Goal: Information Seeking & Learning: Learn about a topic

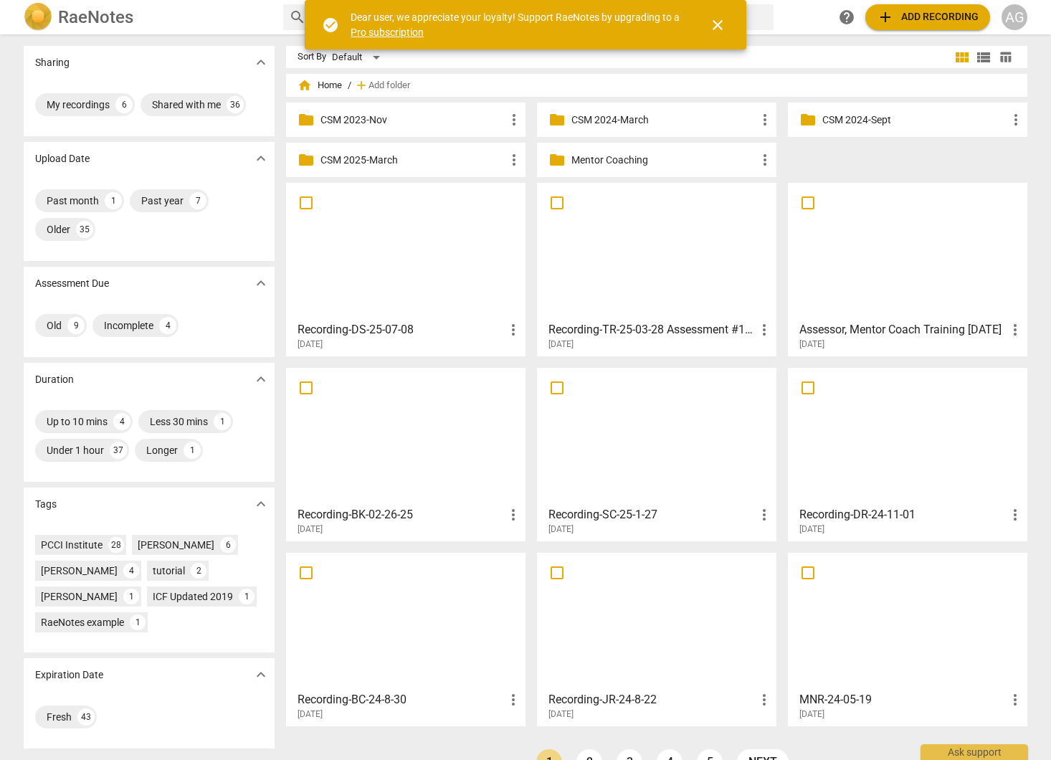
click at [609, 161] on p "Mentor Coaching" at bounding box center [663, 160] width 185 height 15
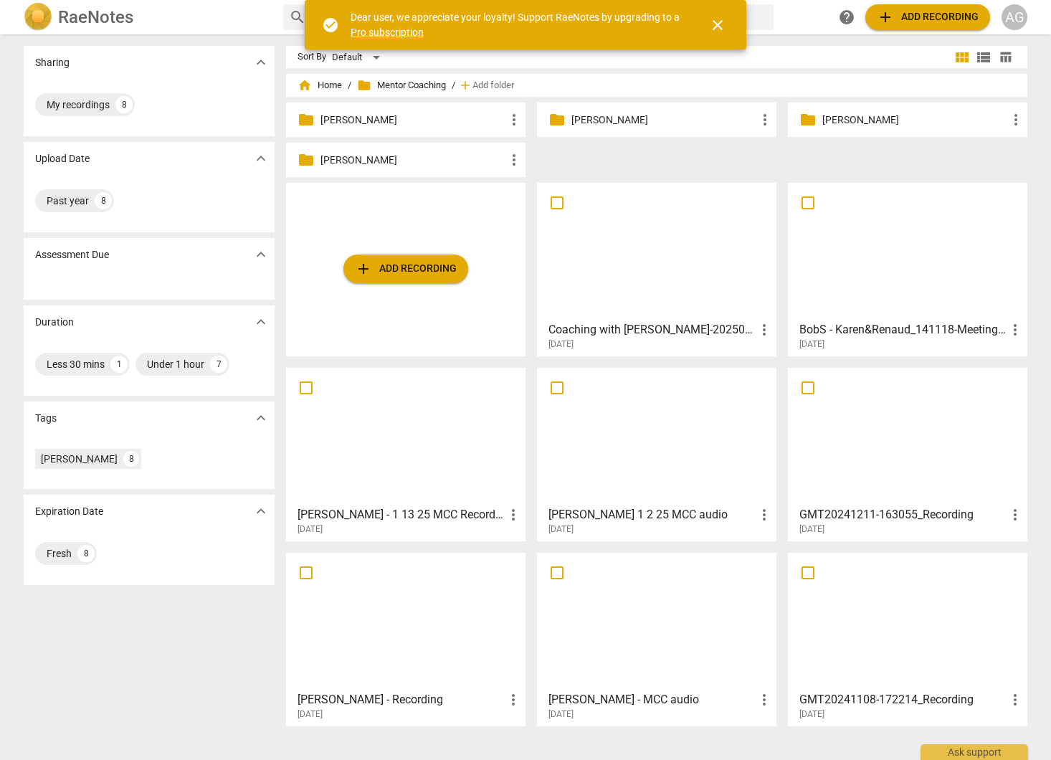
click at [359, 117] on p "[PERSON_NAME]" at bounding box center [413, 120] width 185 height 15
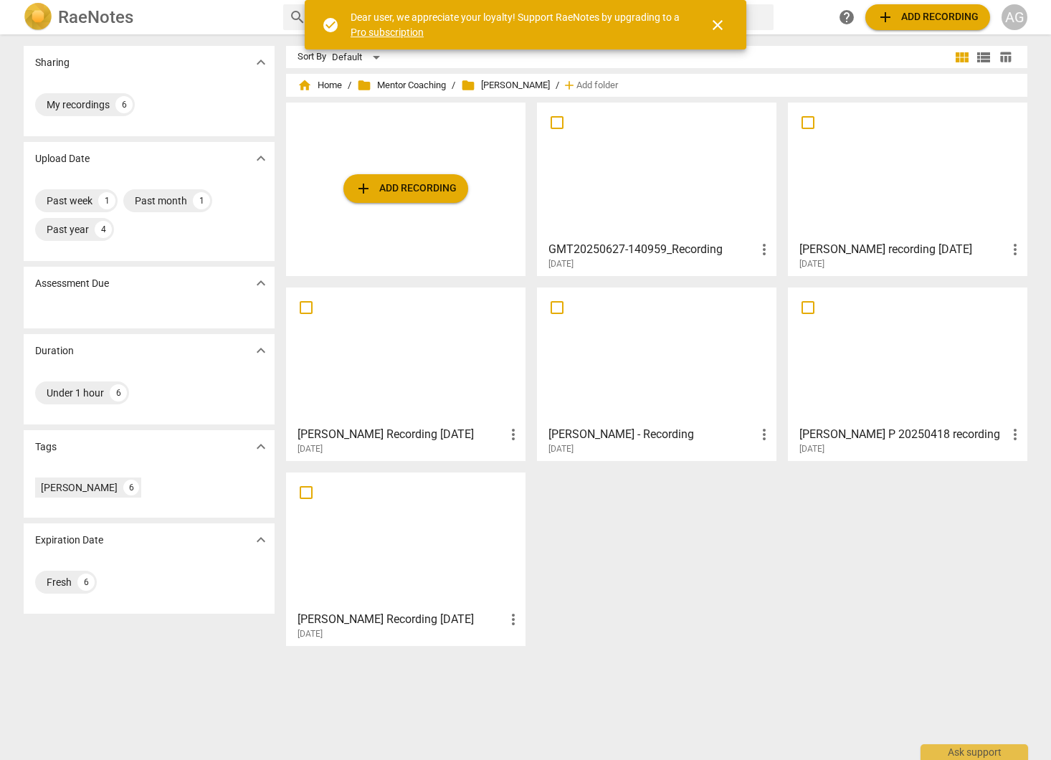
click at [642, 162] on div at bounding box center [656, 171] width 229 height 127
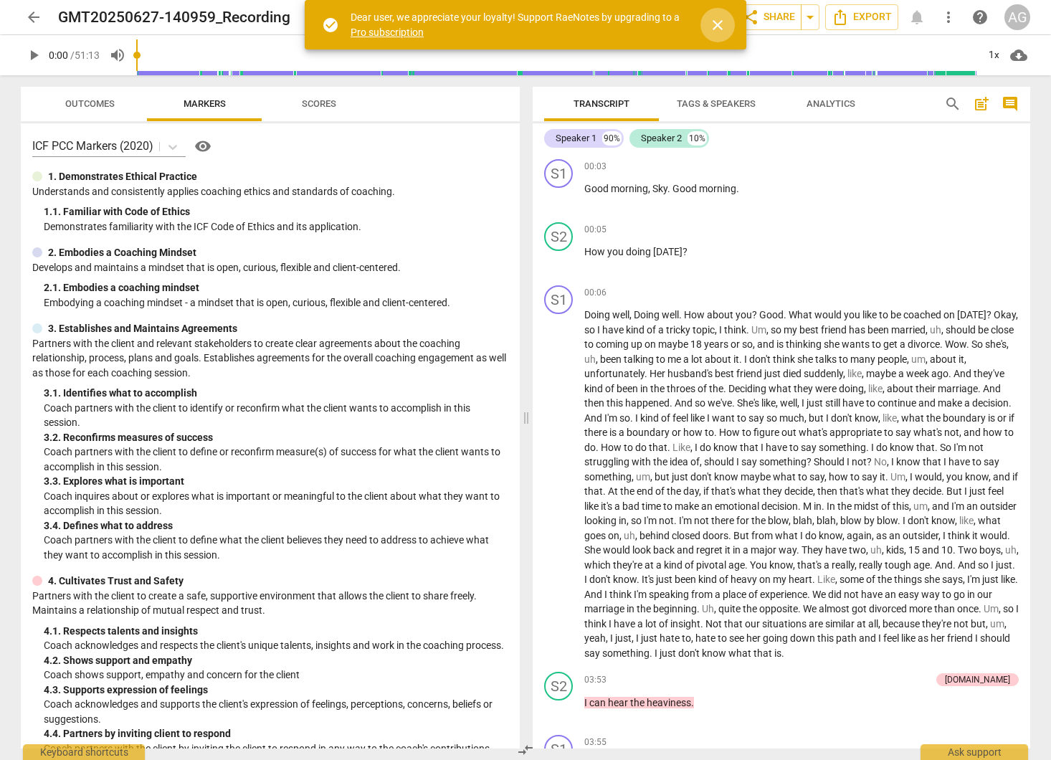
click at [723, 23] on span "close" at bounding box center [717, 24] width 17 height 17
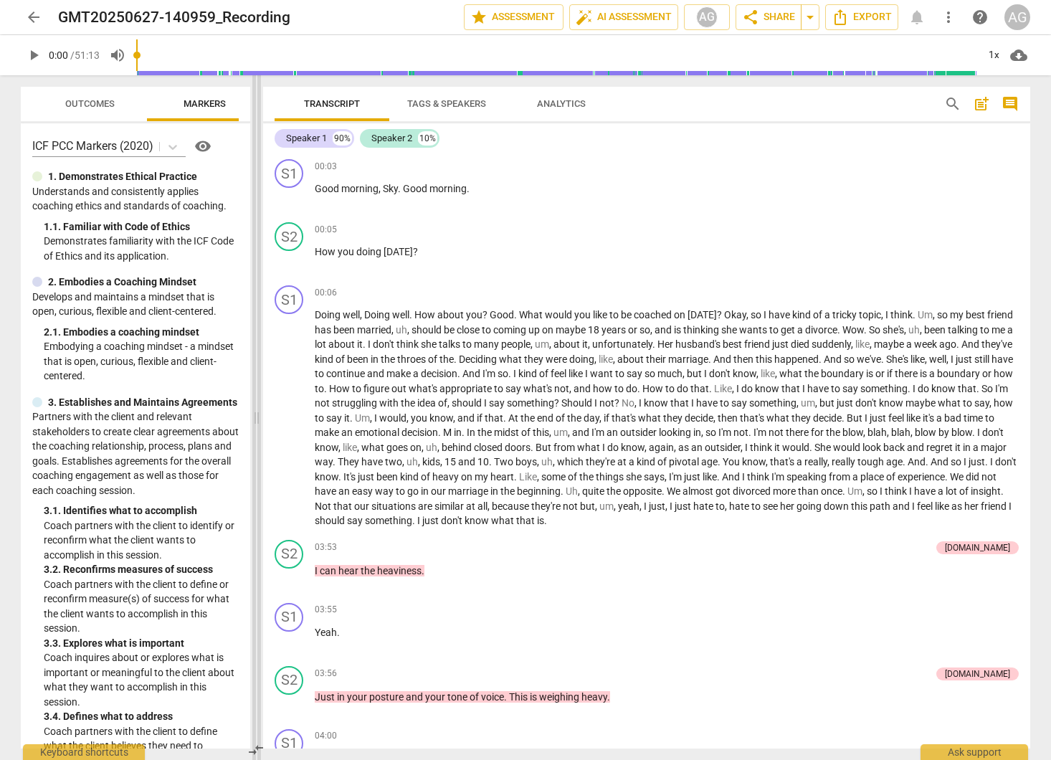
drag, startPoint x: 526, startPoint y: 417, endPoint x: 259, endPoint y: 414, distance: 266.7
click at [256, 414] on span at bounding box center [256, 417] width 9 height 685
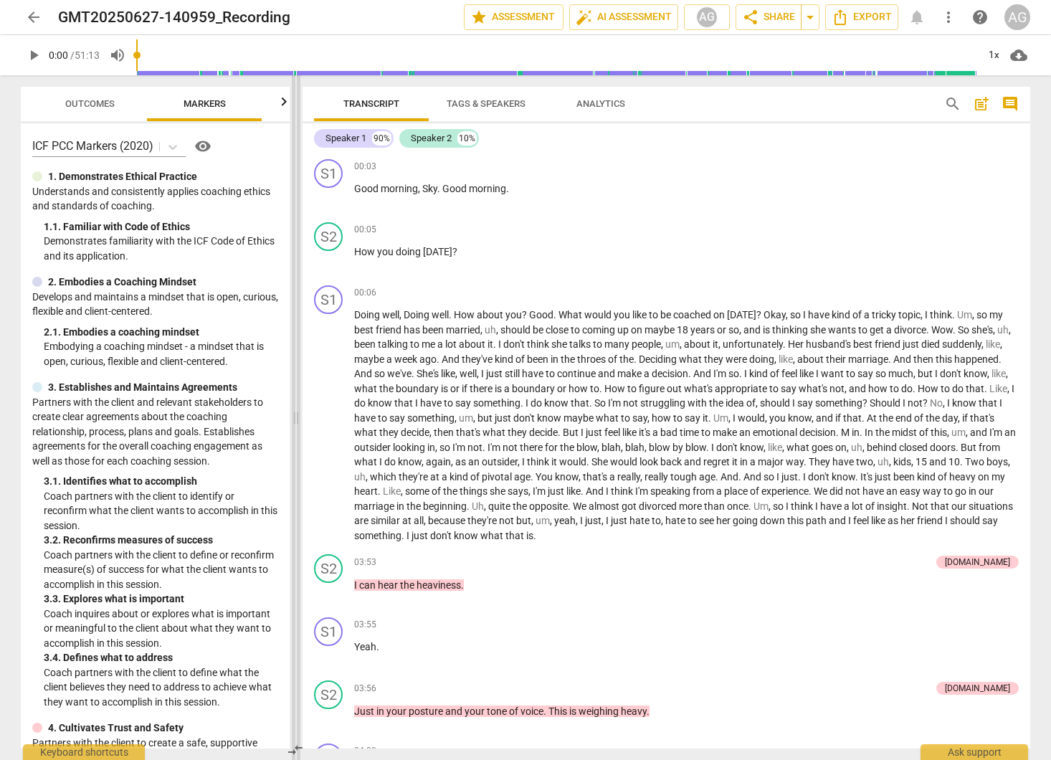
drag, startPoint x: 256, startPoint y: 415, endPoint x: 295, endPoint y: 414, distance: 39.5
click at [295, 414] on span at bounding box center [296, 417] width 9 height 685
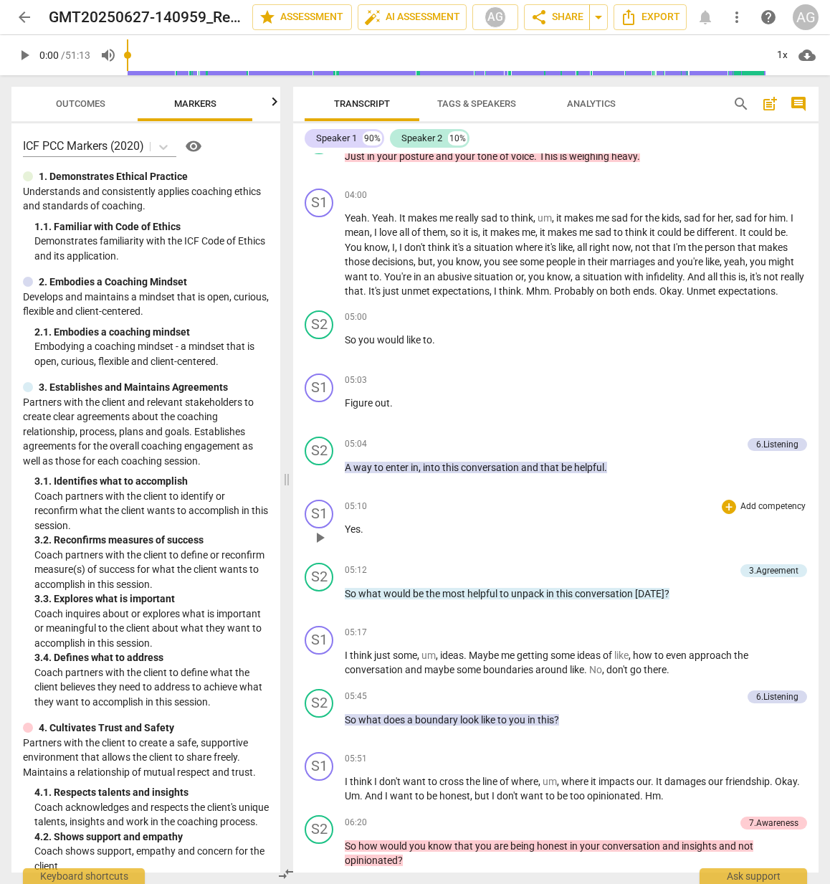
scroll to position [659, 0]
click at [318, 483] on span "play_arrow" at bounding box center [319, 473] width 17 height 17
click at [25, 60] on span "pause" at bounding box center [24, 55] width 17 height 17
drag, startPoint x: 395, startPoint y: 729, endPoint x: 400, endPoint y: 736, distance: 8.2
click at [395, 725] on span "does" at bounding box center [396, 718] width 24 height 11
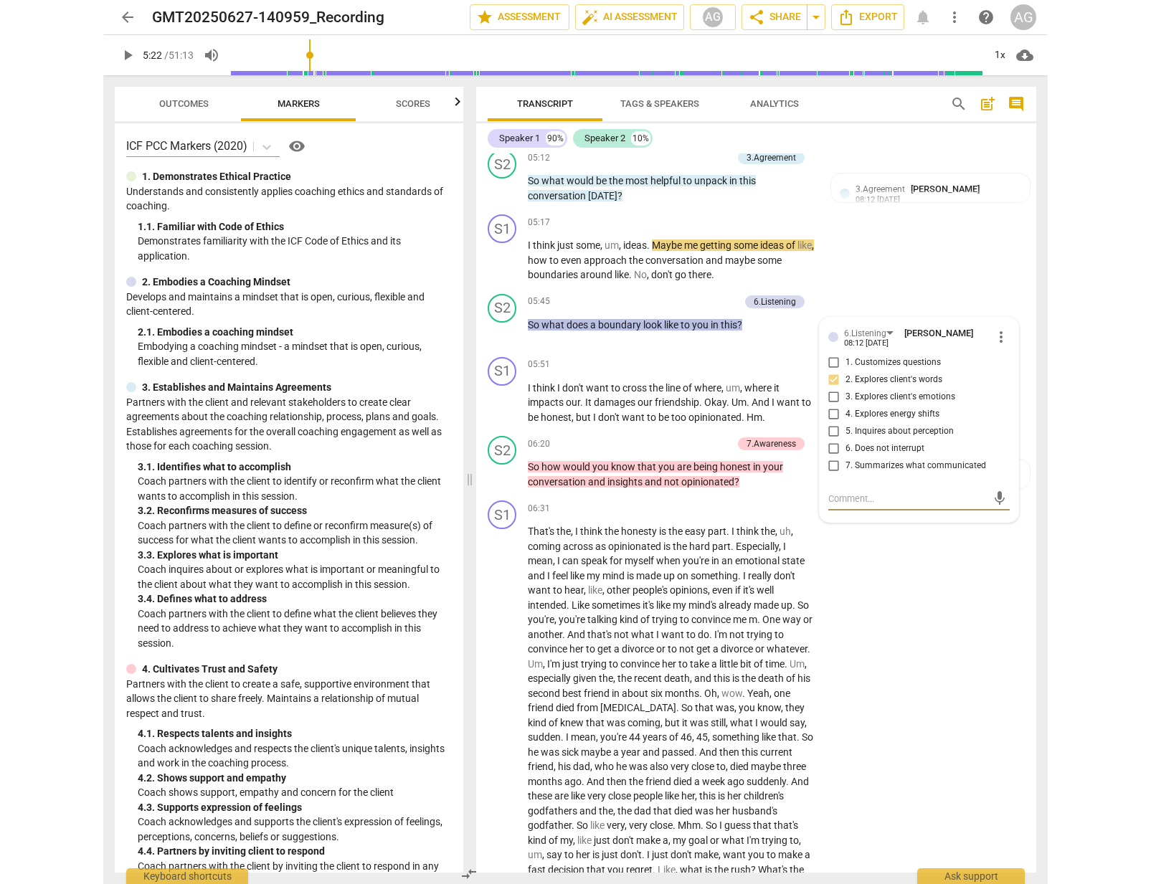
scroll to position [1235, 0]
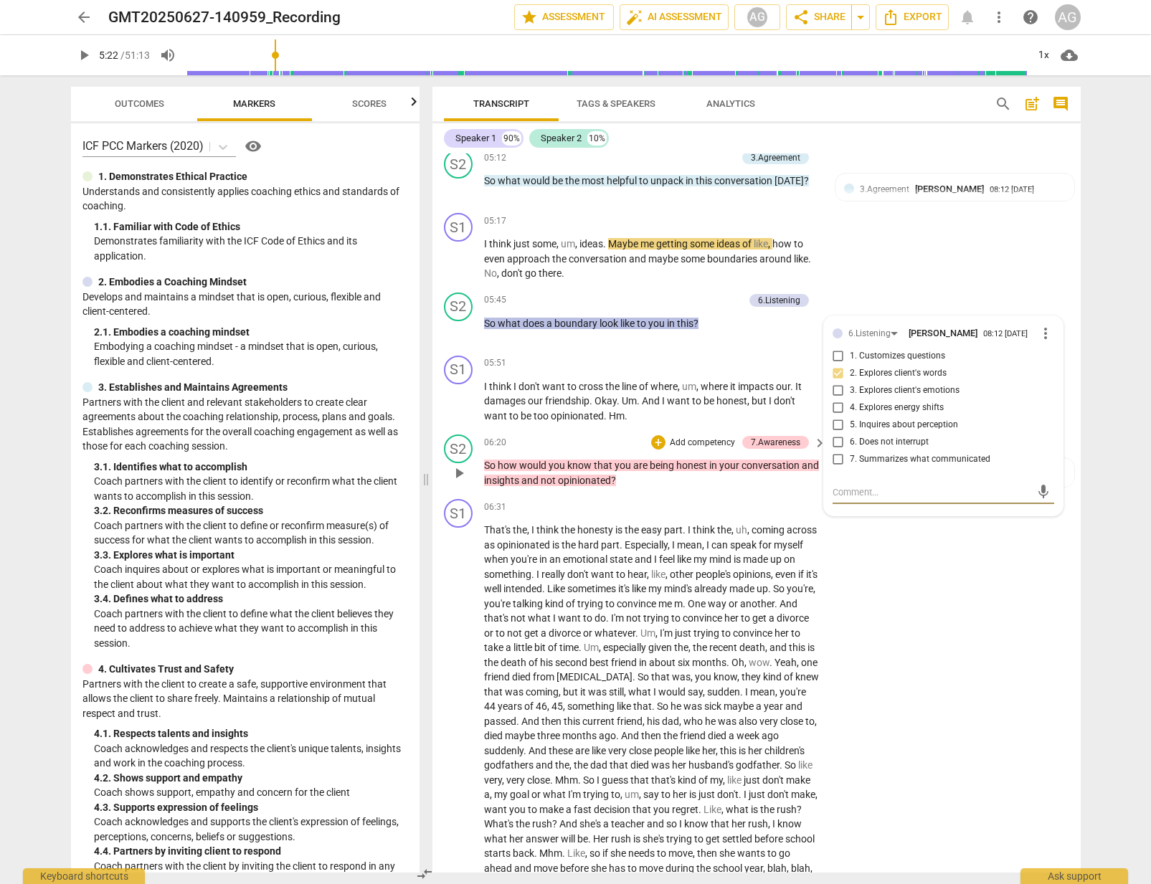
click at [457, 482] on span "play_arrow" at bounding box center [458, 473] width 17 height 17
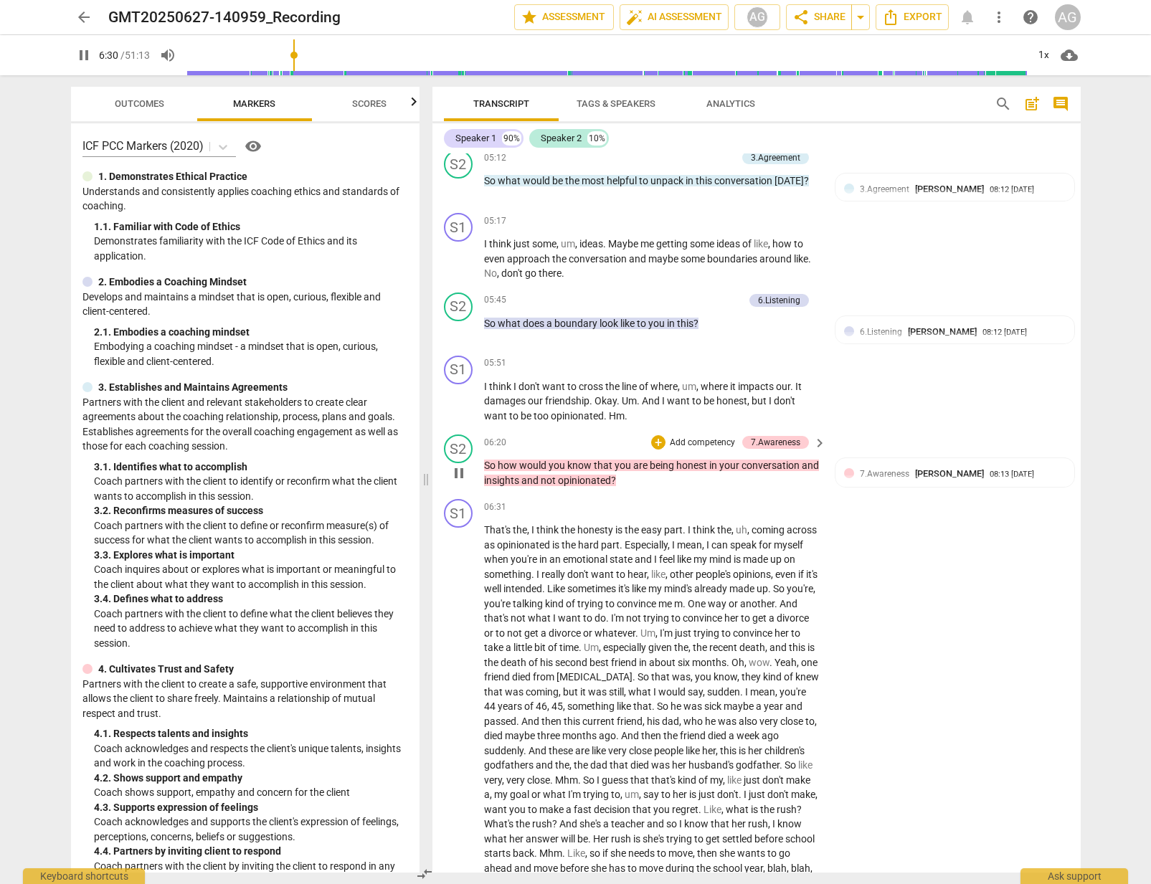
click at [703, 450] on p "Add competency" at bounding box center [702, 443] width 68 height 13
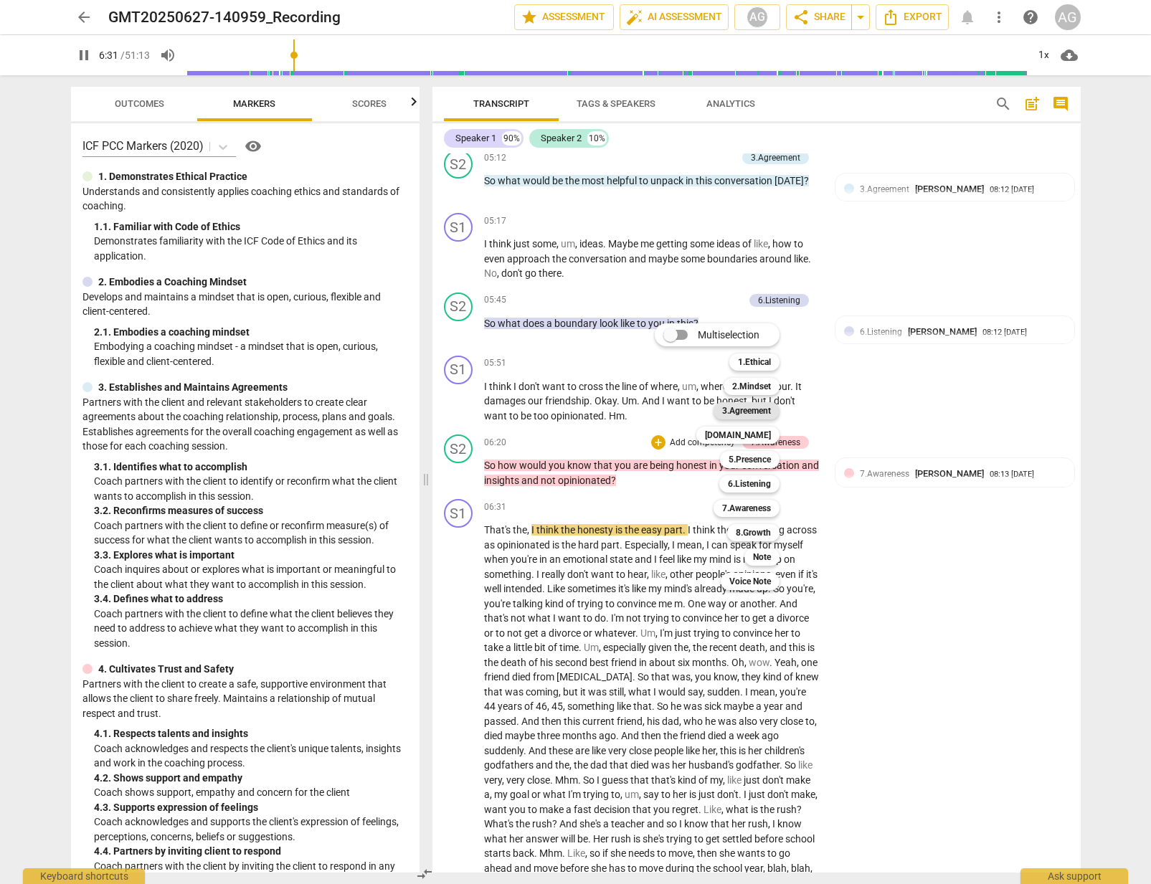
click at [756, 408] on b "3.Agreement" at bounding box center [746, 410] width 49 height 17
type input "392"
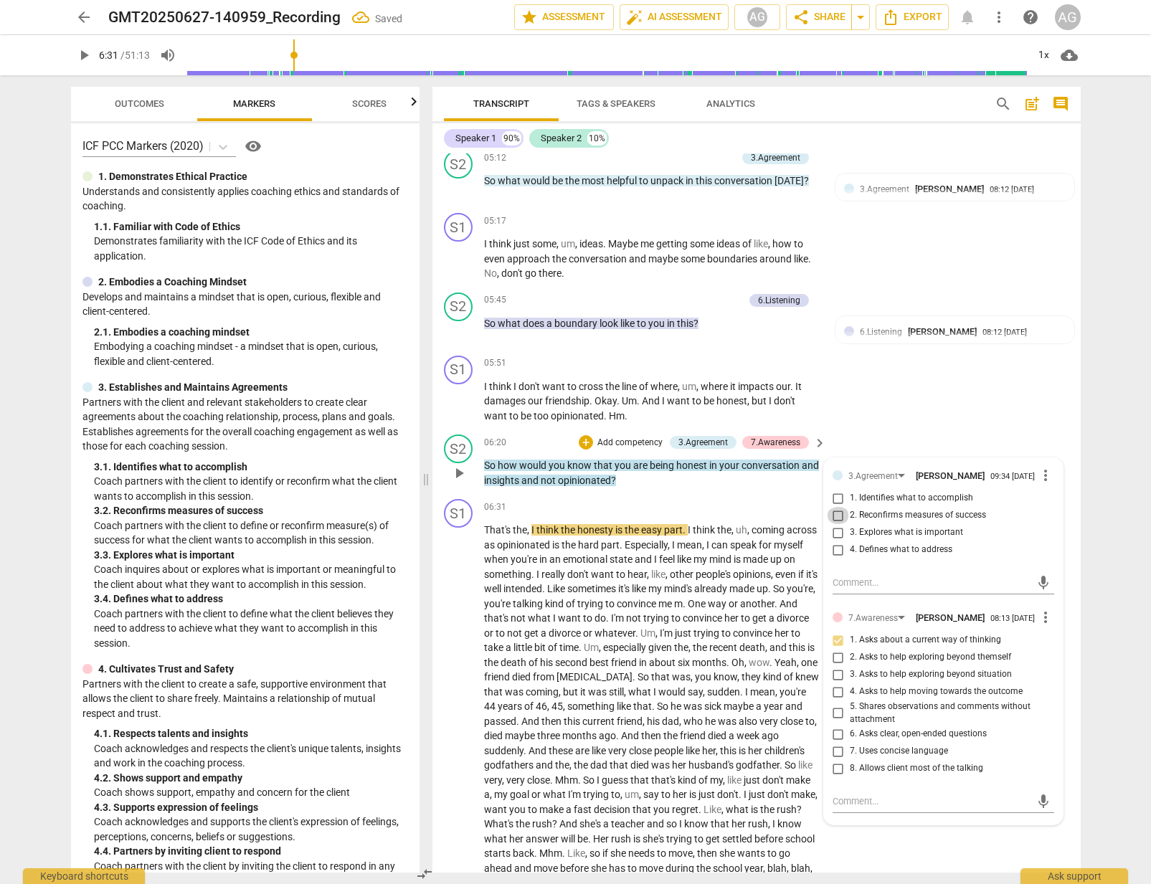
drag, startPoint x: 844, startPoint y: 533, endPoint x: 853, endPoint y: 533, distance: 9.3
click at [845, 524] on input "2. Reconfirms measures of success" at bounding box center [838, 515] width 23 height 17
checkbox input "true"
click at [944, 449] on div "S2 play_arrow pause 06:20 + Add competency 3.Agreement 7.Awareness keyboard_arr…" at bounding box center [756, 461] width 648 height 65
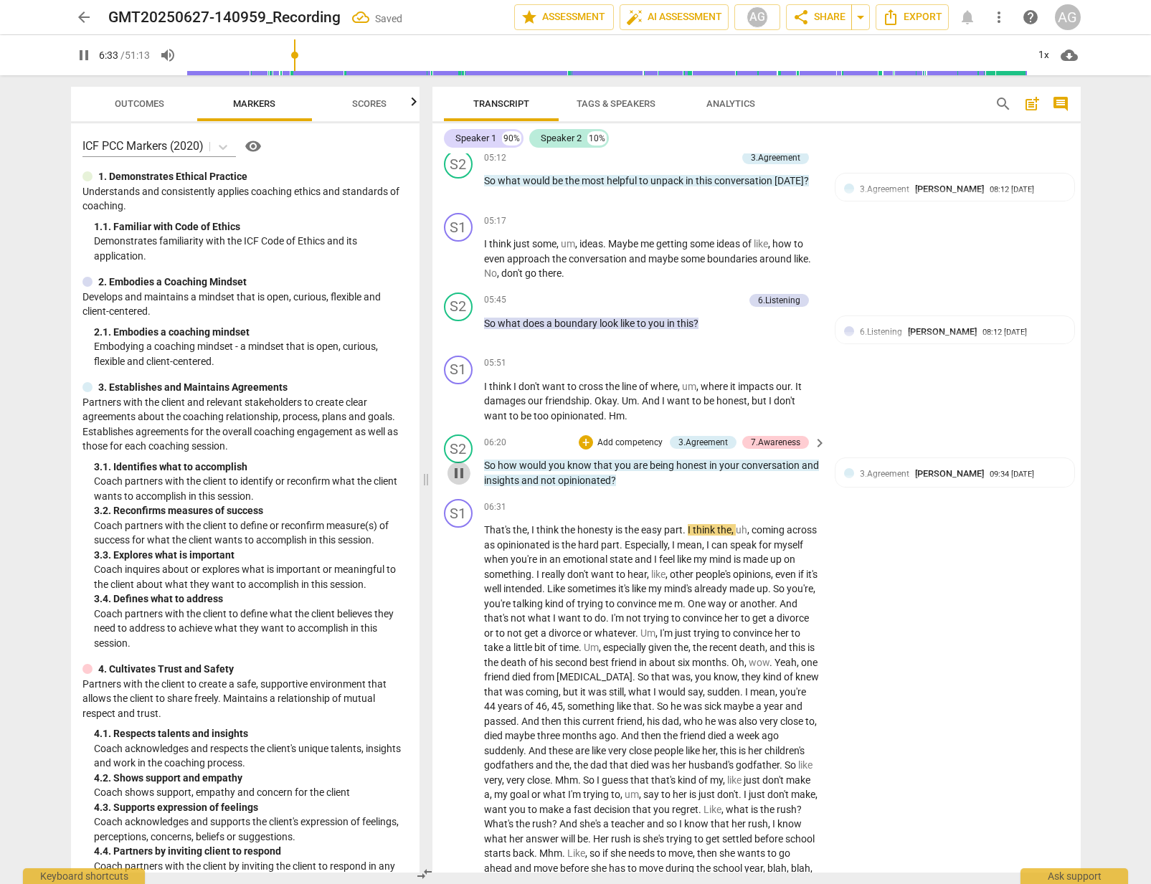
click at [457, 482] on span "pause" at bounding box center [458, 473] width 17 height 17
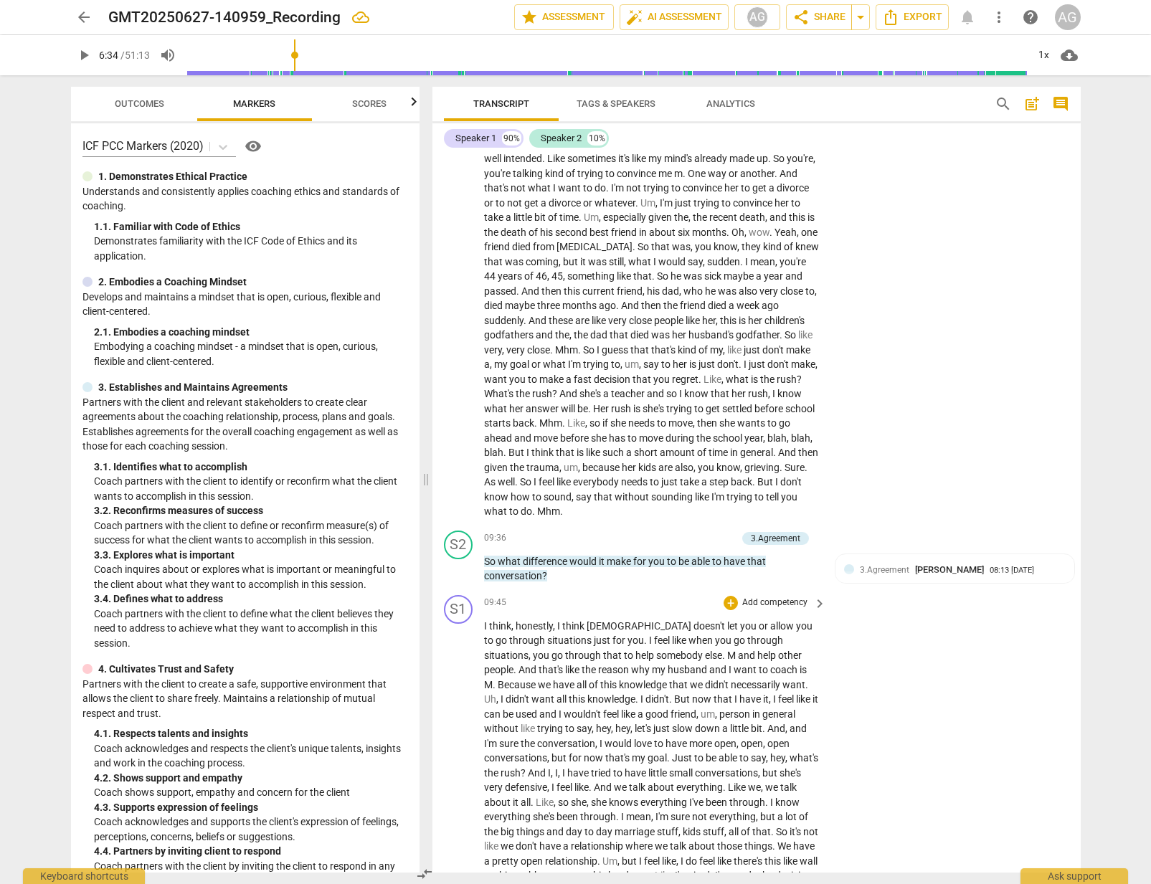
scroll to position [1668, 0]
click at [456, 576] on span "play_arrow" at bounding box center [458, 567] width 17 height 17
click at [461, 576] on span "pause" at bounding box center [458, 567] width 17 height 17
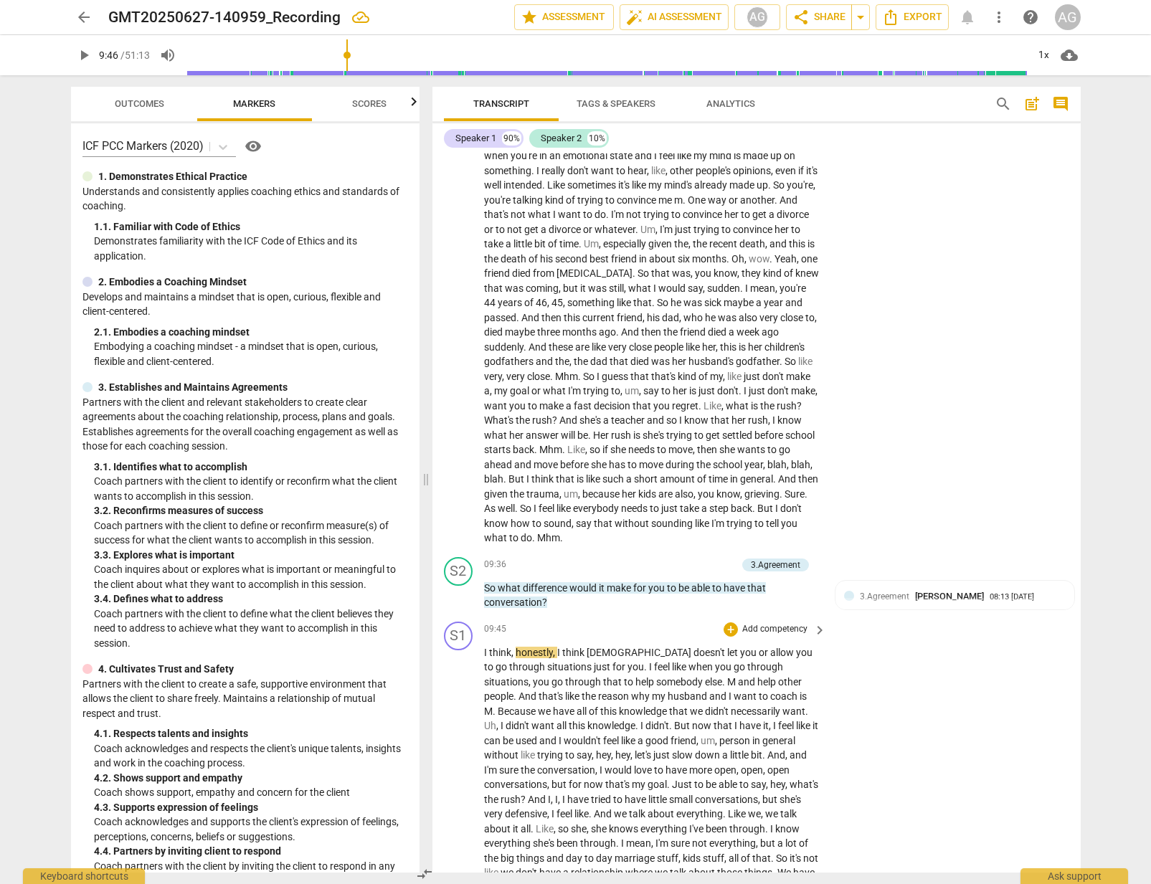
scroll to position [1633, 0]
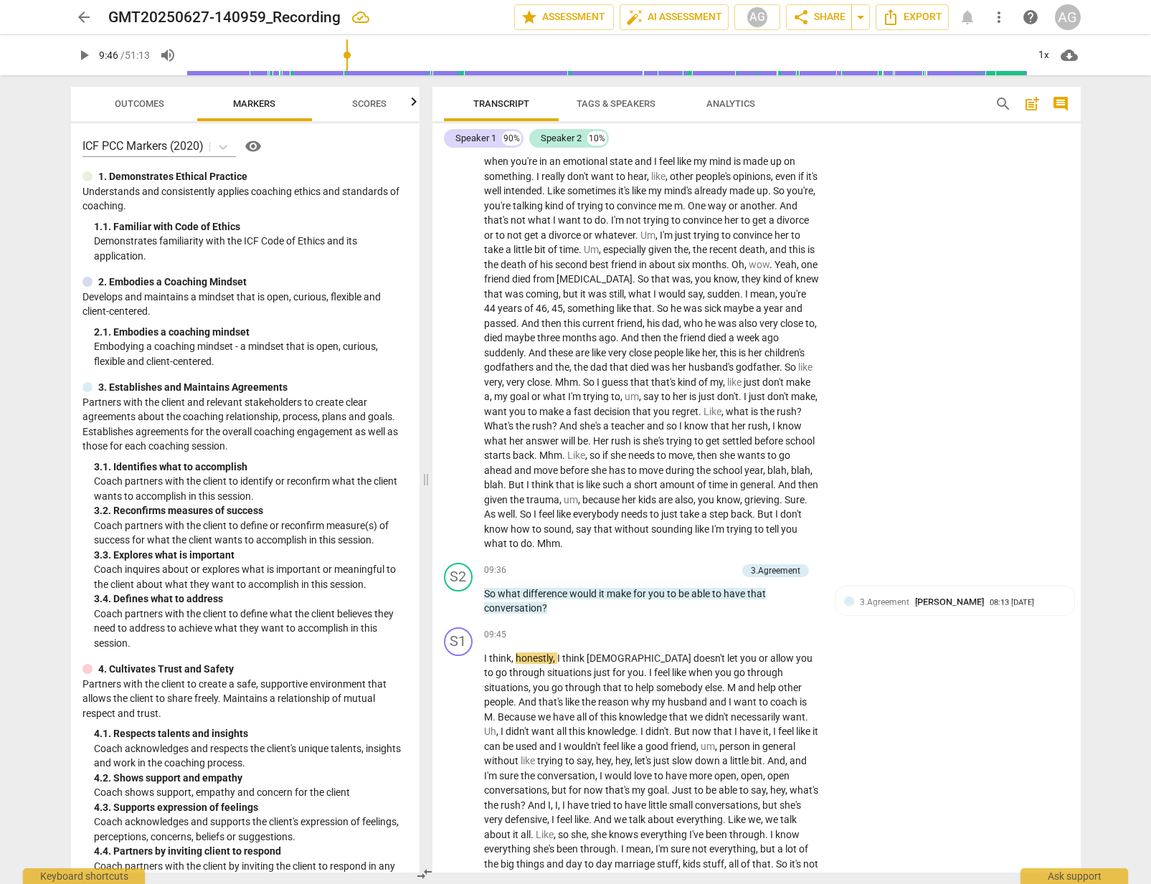
drag, startPoint x: 632, startPoint y: 138, endPoint x: 656, endPoint y: 141, distance: 23.8
click at [656, 141] on div "Speaker 1 90% Speaker 2 10%" at bounding box center [756, 138] width 625 height 24
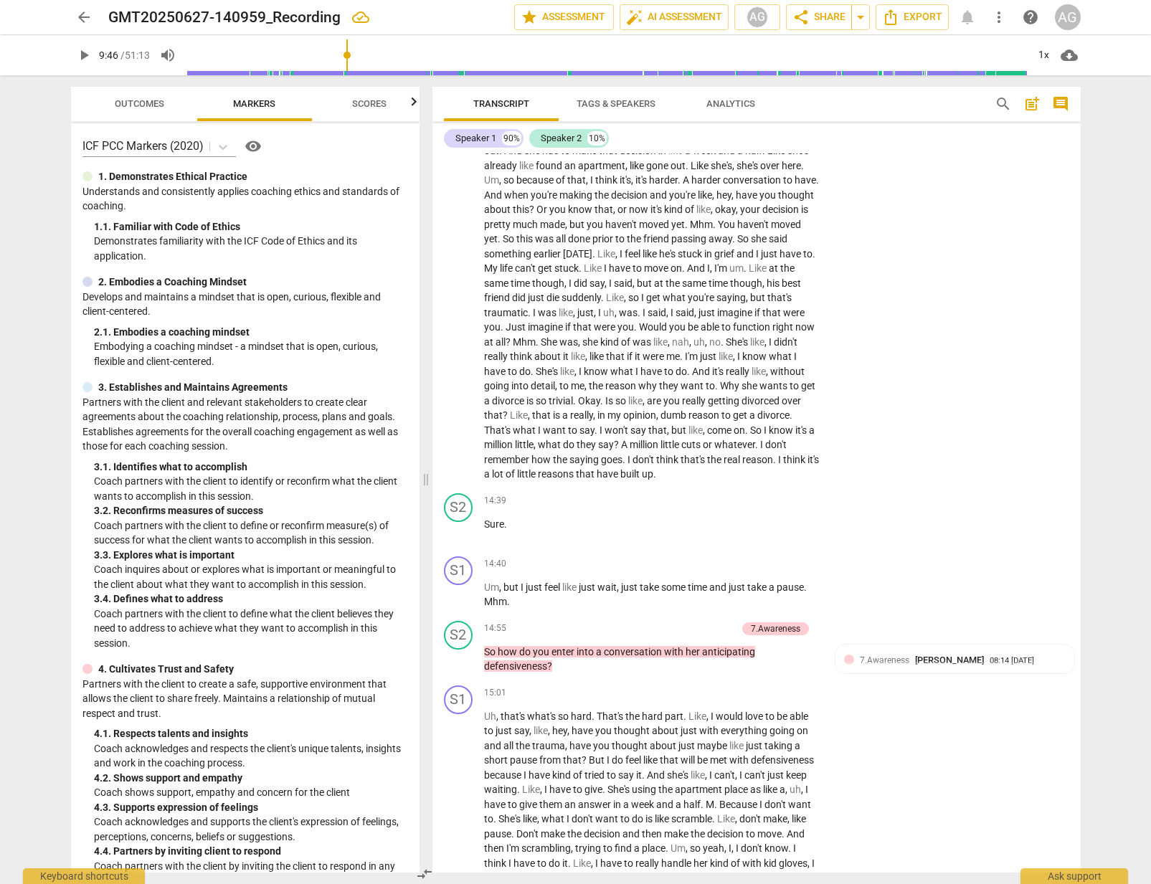
scroll to position [2510, 0]
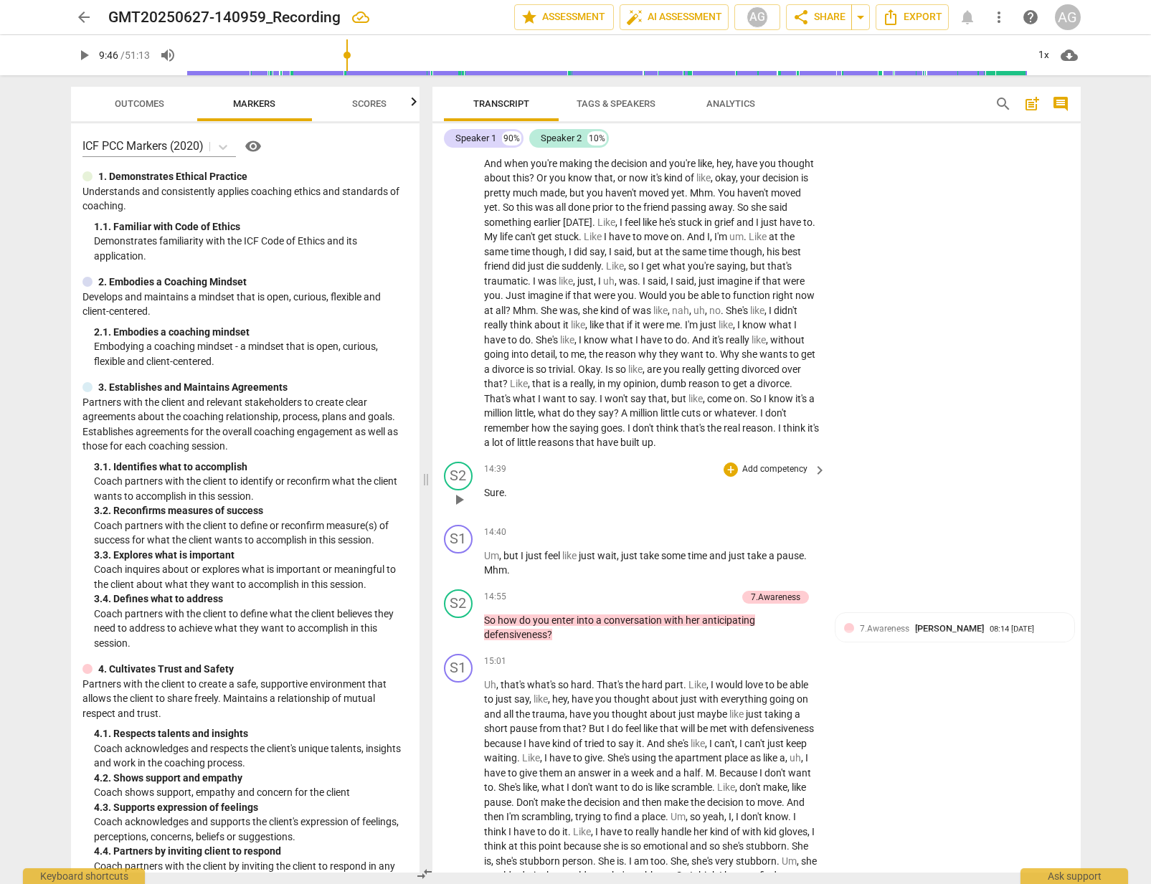
click at [461, 508] on span "play_arrow" at bounding box center [458, 499] width 17 height 17
click at [455, 637] on span "pause" at bounding box center [458, 627] width 17 height 17
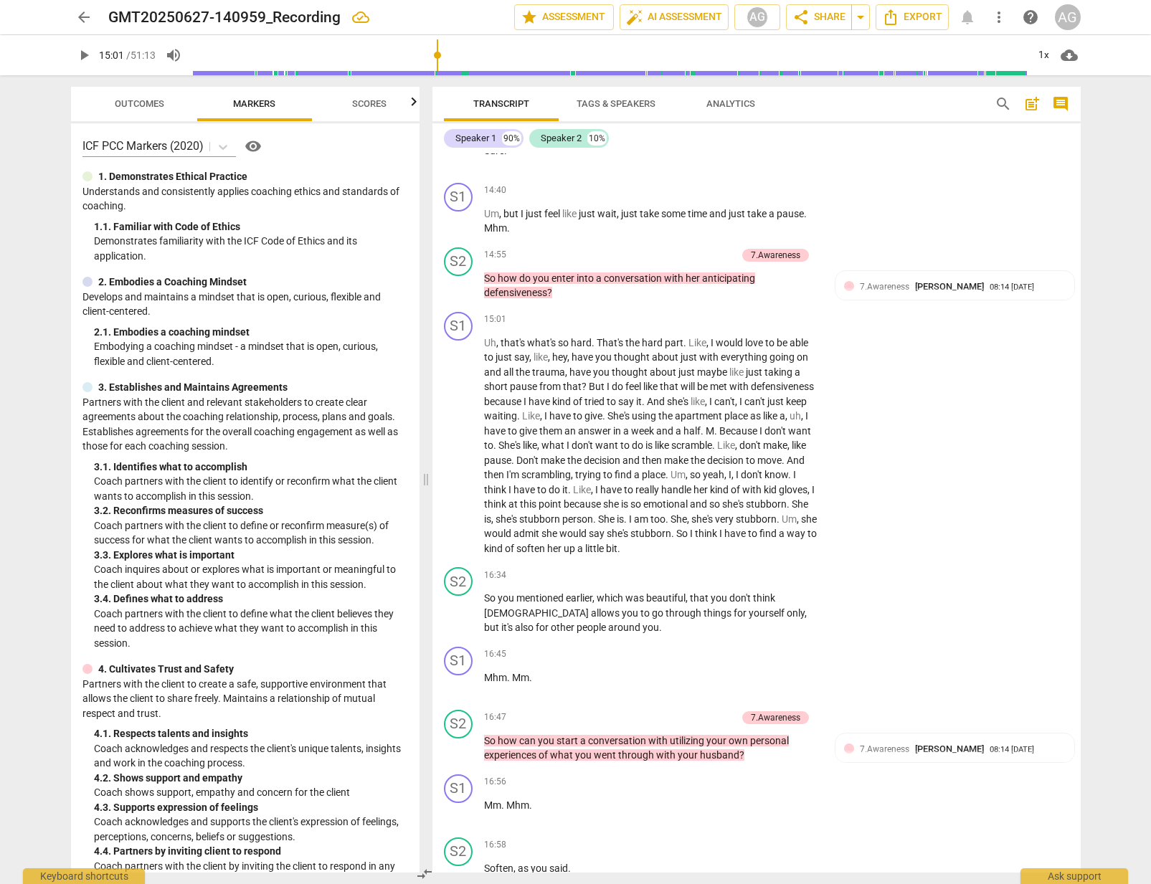
scroll to position [2857, 0]
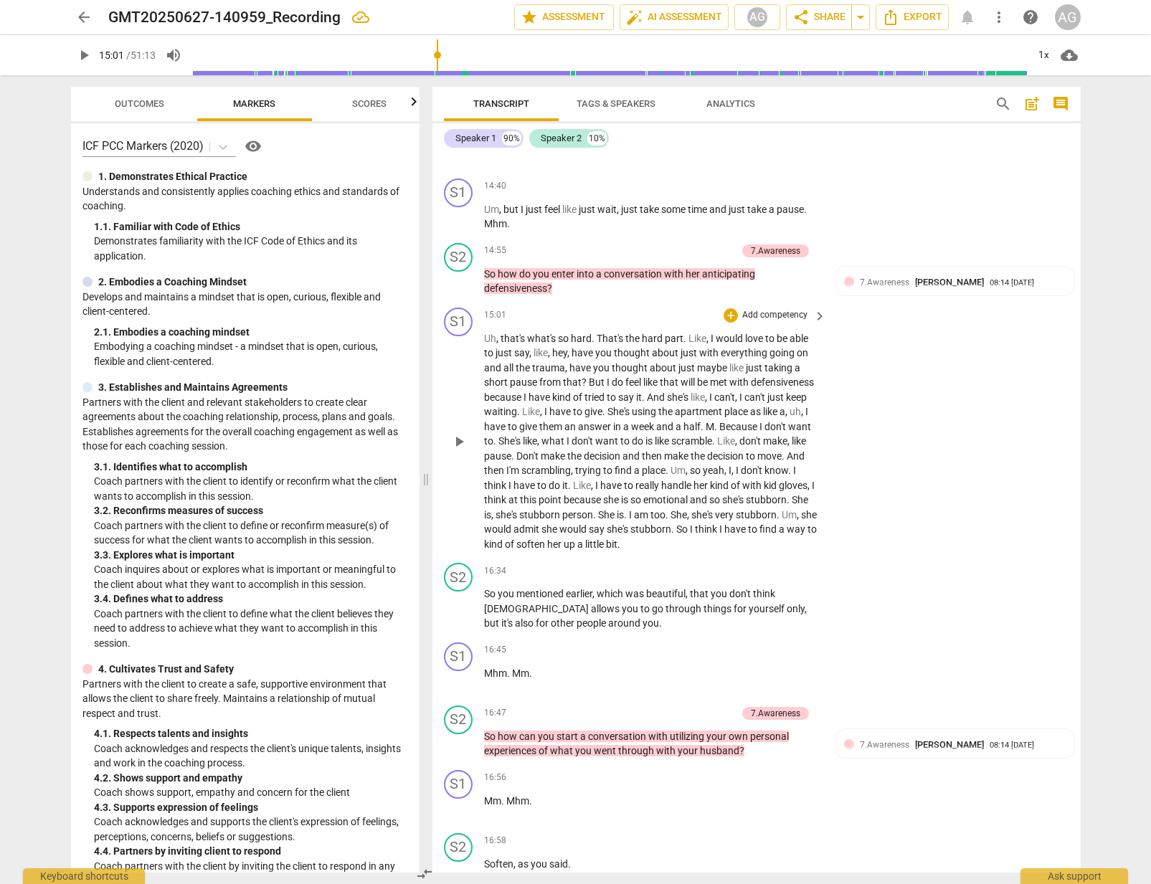
click at [792, 505] on span "She" at bounding box center [800, 499] width 16 height 11
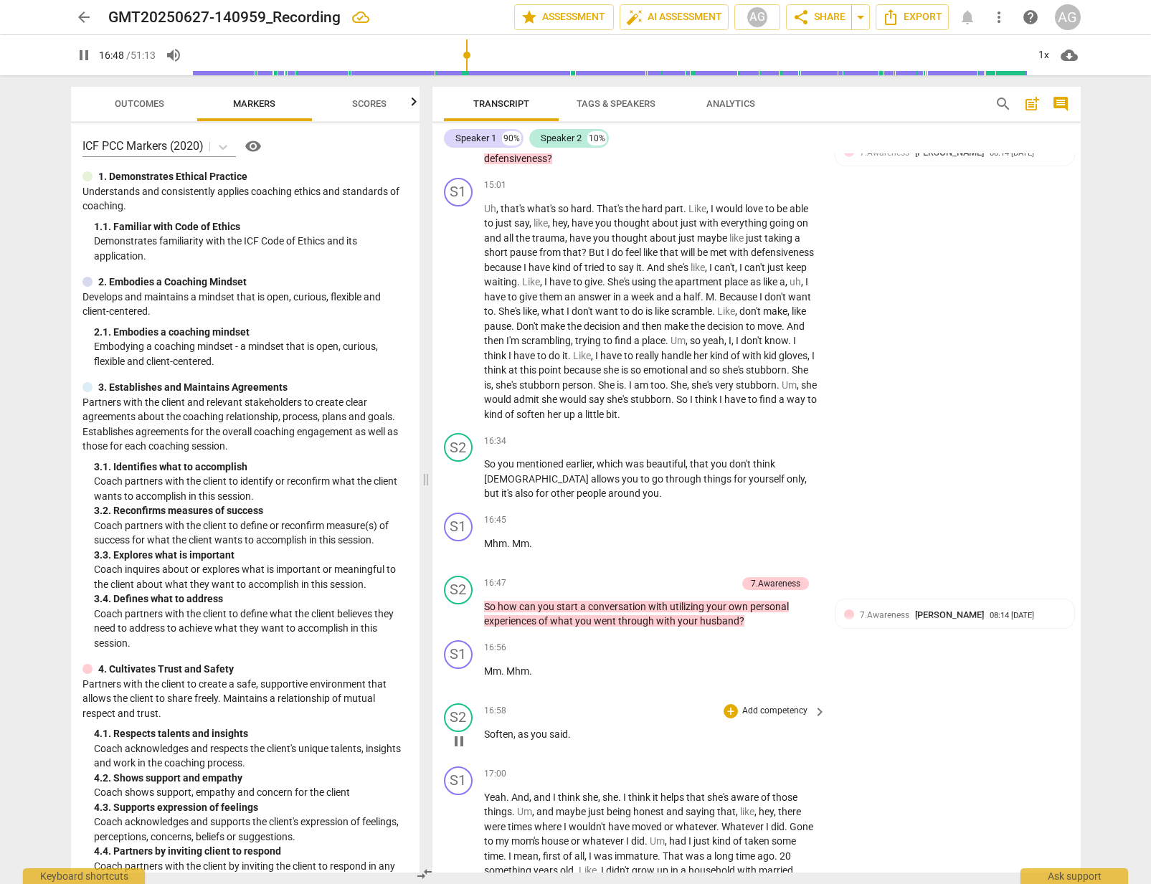
scroll to position [3006, 0]
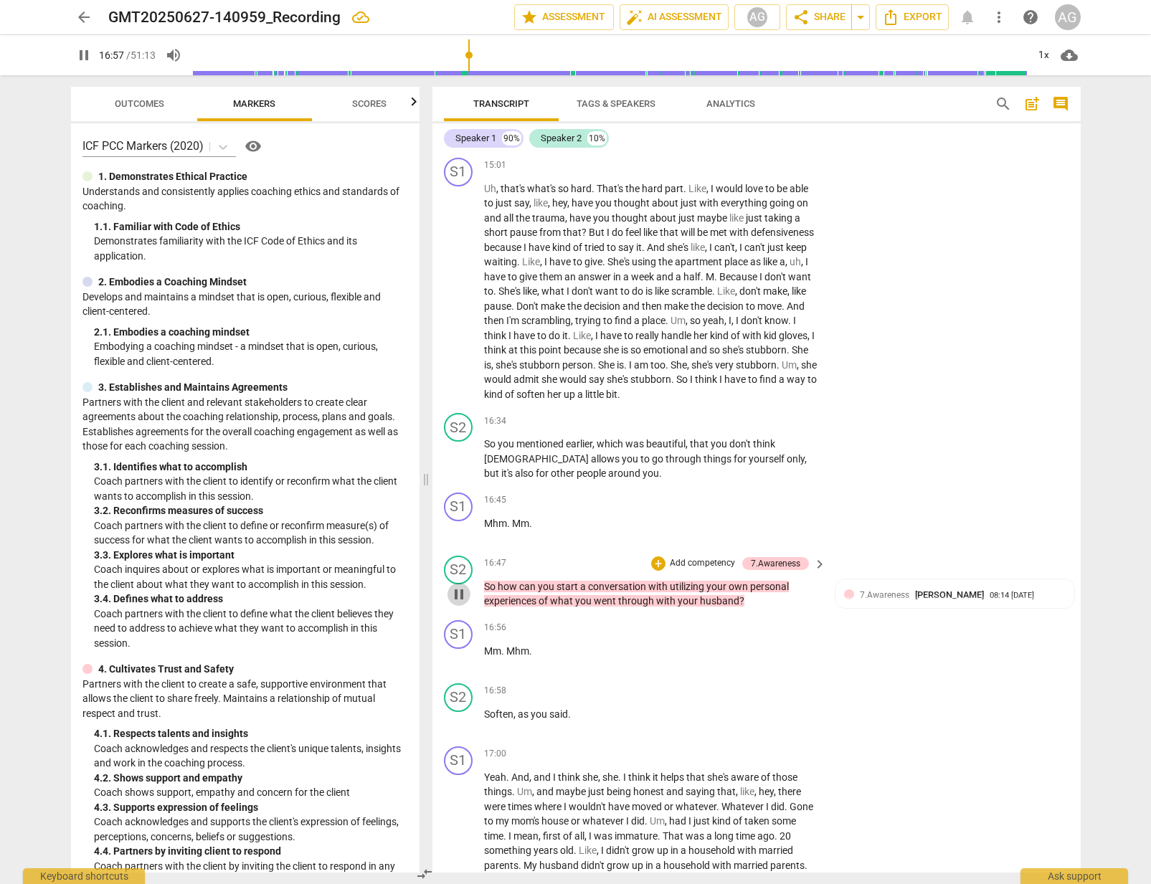
click at [455, 603] on span "pause" at bounding box center [458, 594] width 17 height 17
click at [488, 450] on span "So" at bounding box center [491, 443] width 14 height 11
click at [455, 467] on span "pause" at bounding box center [458, 458] width 17 height 17
drag, startPoint x: 462, startPoint y: 607, endPoint x: 492, endPoint y: 606, distance: 30.1
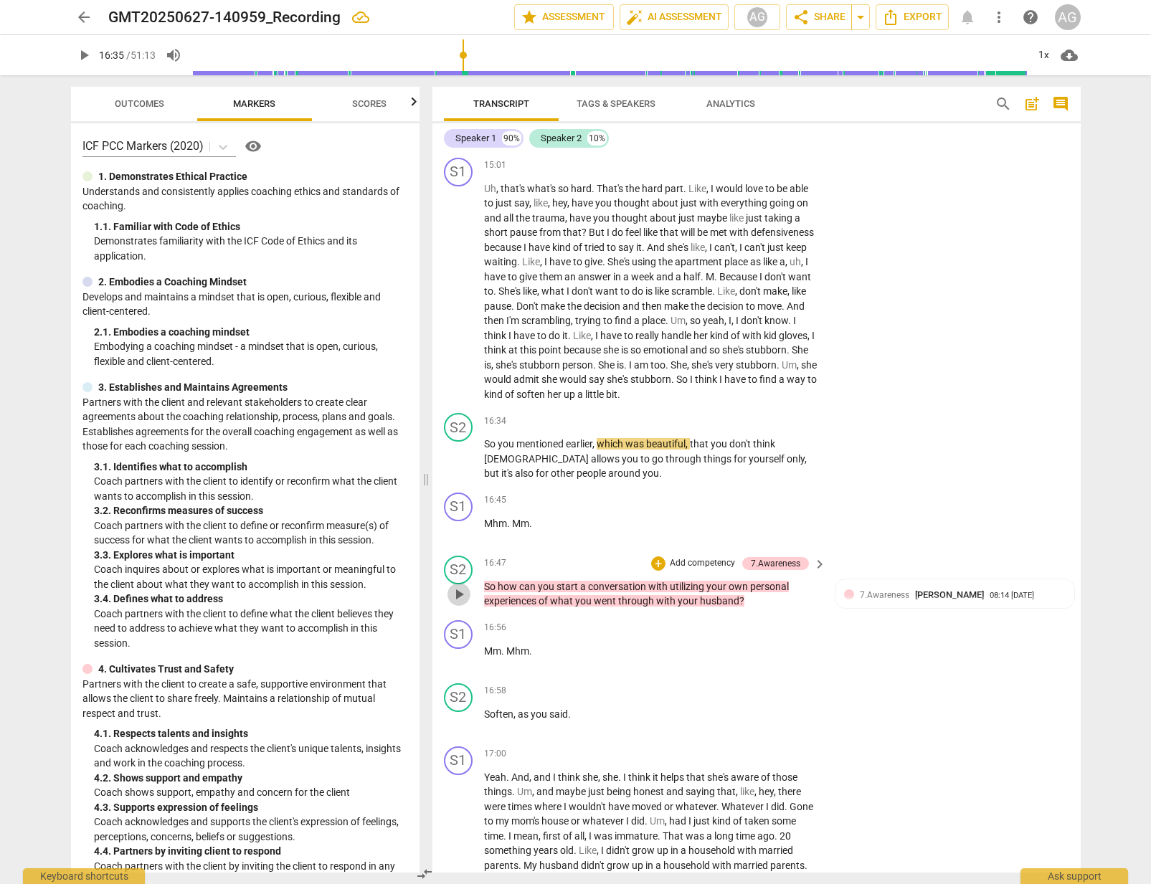
click at [462, 603] on span "play_arrow" at bounding box center [458, 594] width 17 height 17
click at [457, 603] on span "pause" at bounding box center [458, 594] width 17 height 17
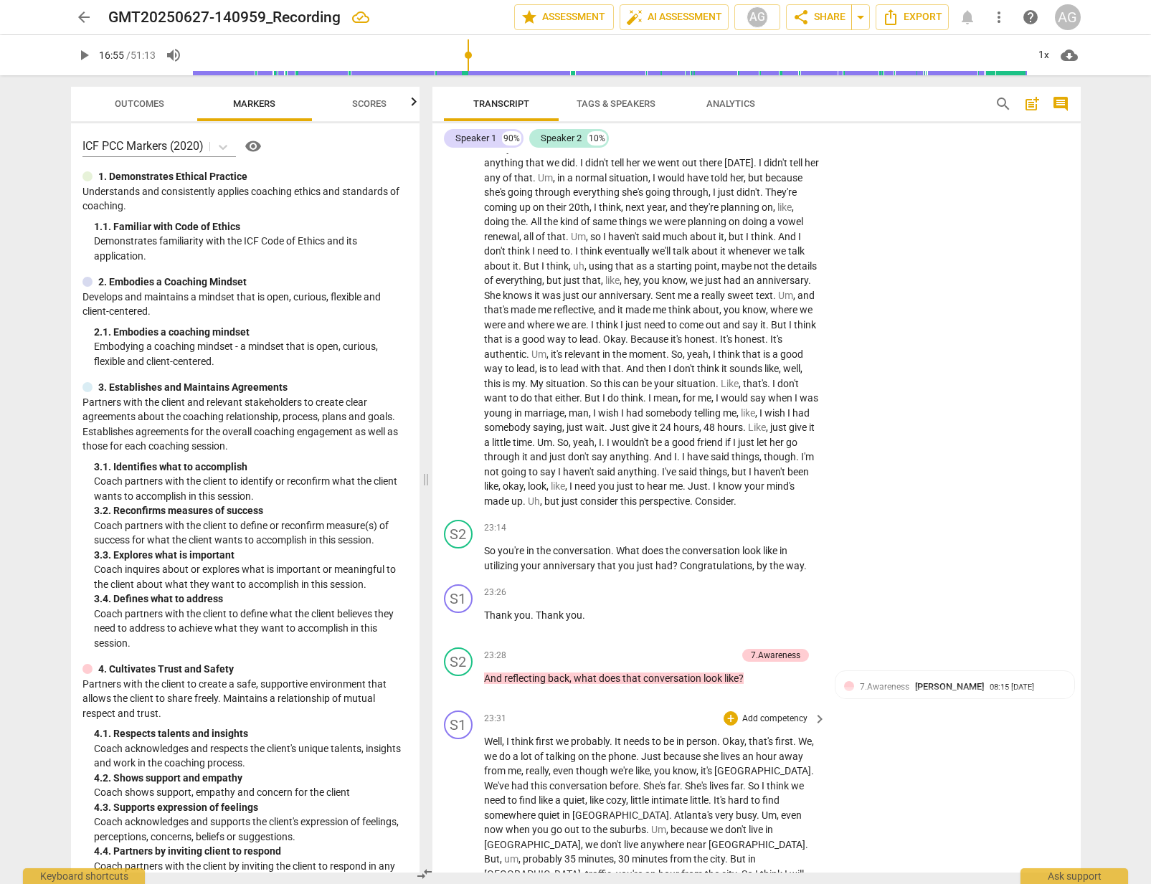
scroll to position [4165, 0]
drag, startPoint x: 464, startPoint y: 585, endPoint x: 487, endPoint y: 586, distance: 23.0
click at [465, 566] on span "play_arrow" at bounding box center [458, 557] width 17 height 17
click at [459, 693] on span "pause" at bounding box center [458, 684] width 17 height 17
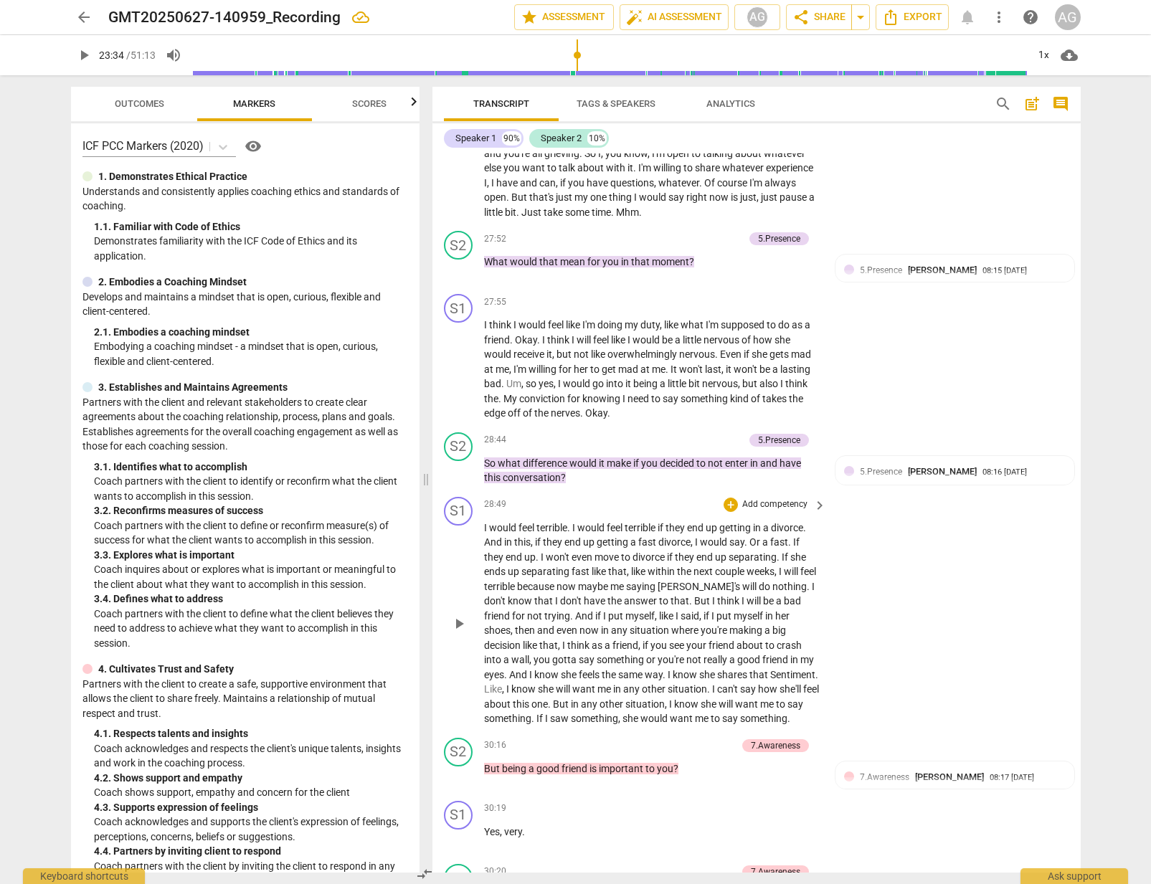
scroll to position [5270, 0]
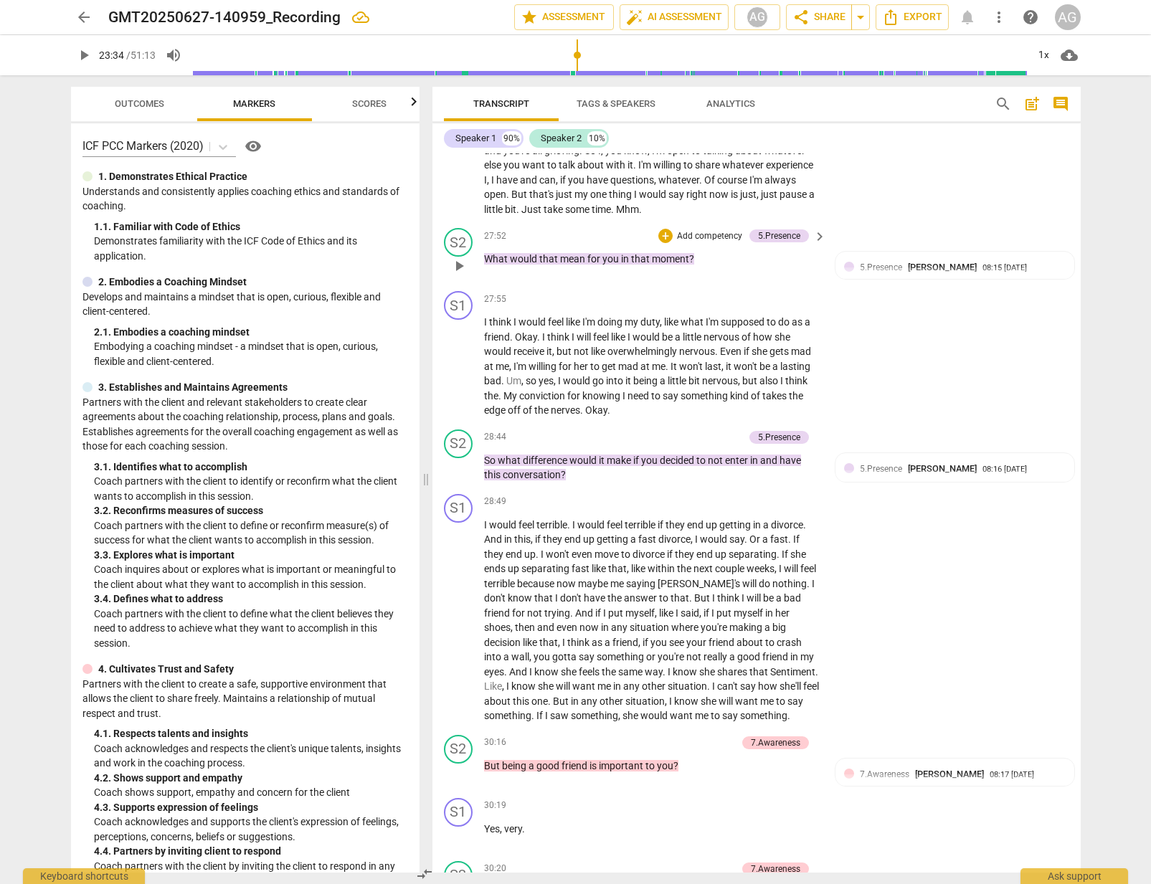
drag, startPoint x: 480, startPoint y: 288, endPoint x: 496, endPoint y: 290, distance: 16.6
click at [496, 285] on div "S2 play_arrow pause 27:52 + Add competency 5.Presence keyboard_arrow_right What…" at bounding box center [756, 253] width 648 height 63
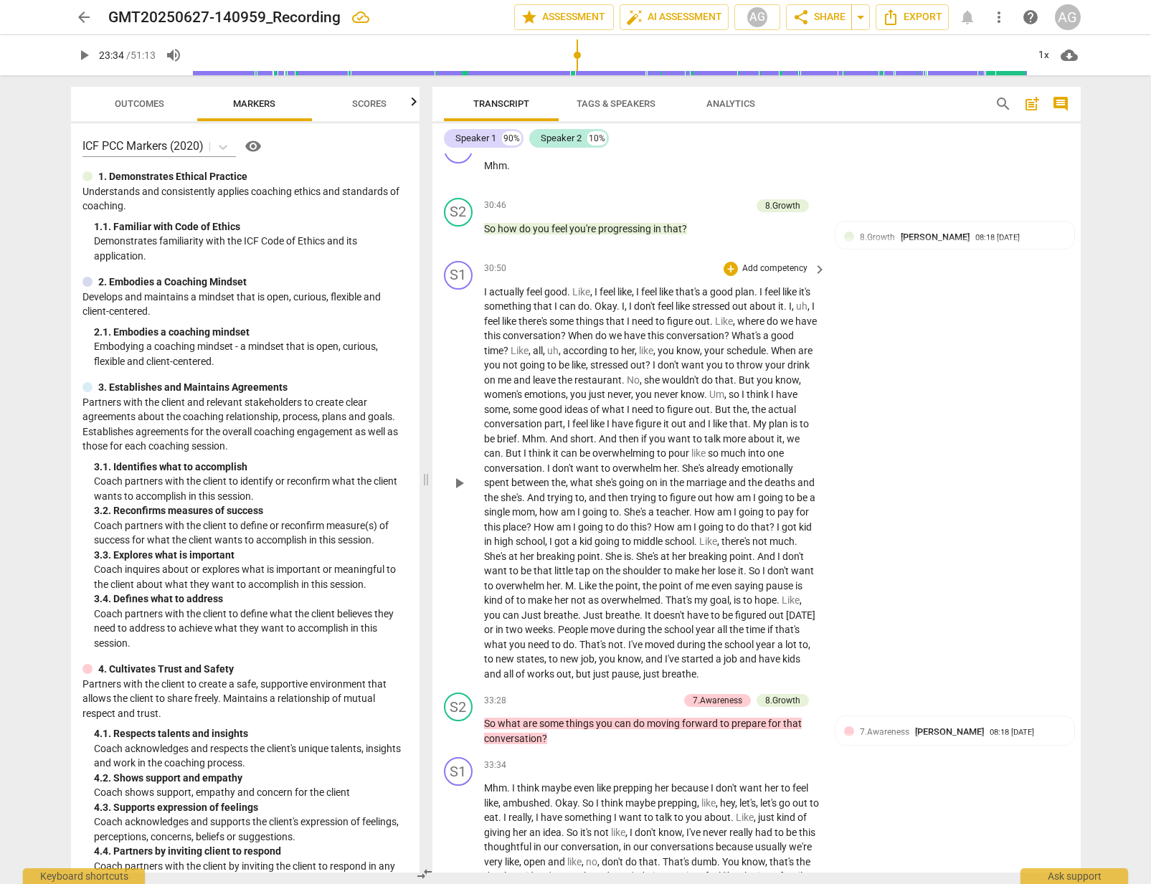
scroll to position [6312, 0]
click at [465, 741] on span "play_arrow" at bounding box center [458, 731] width 17 height 17
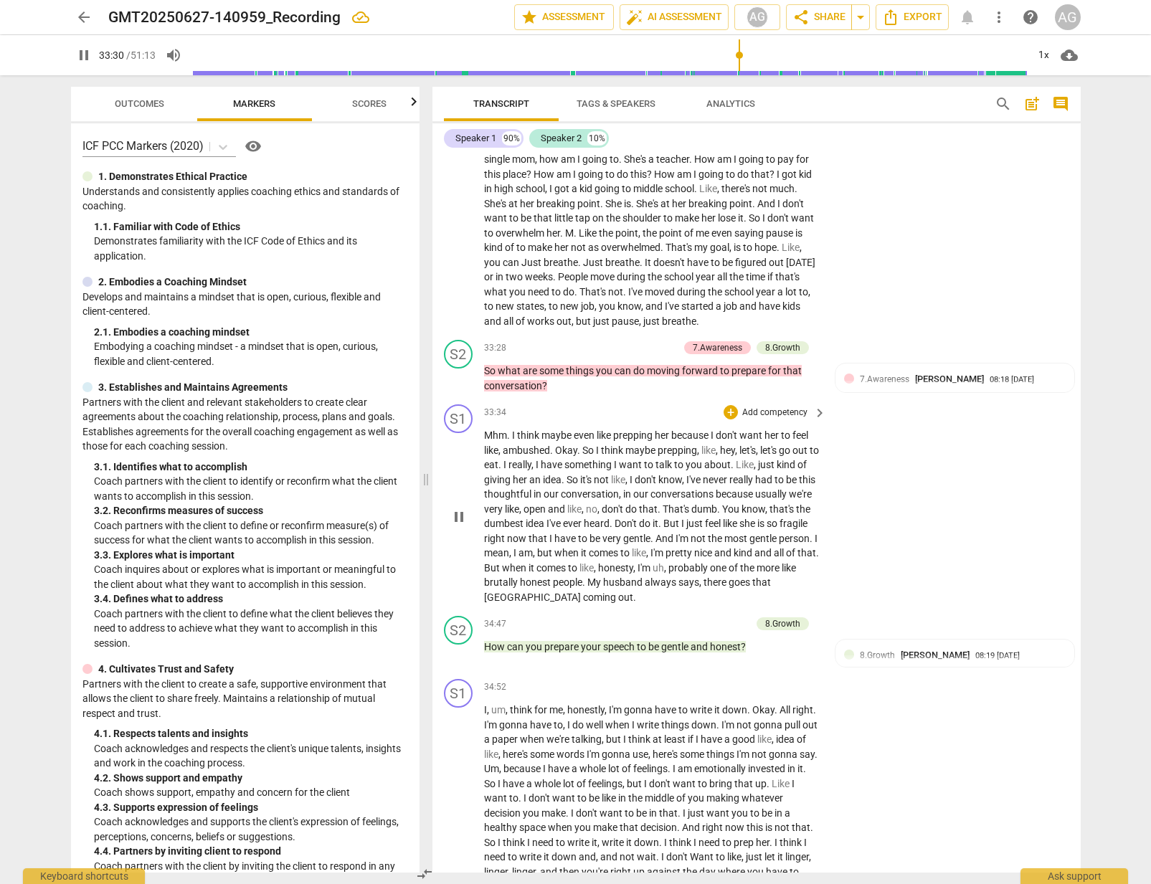
scroll to position [6668, 0]
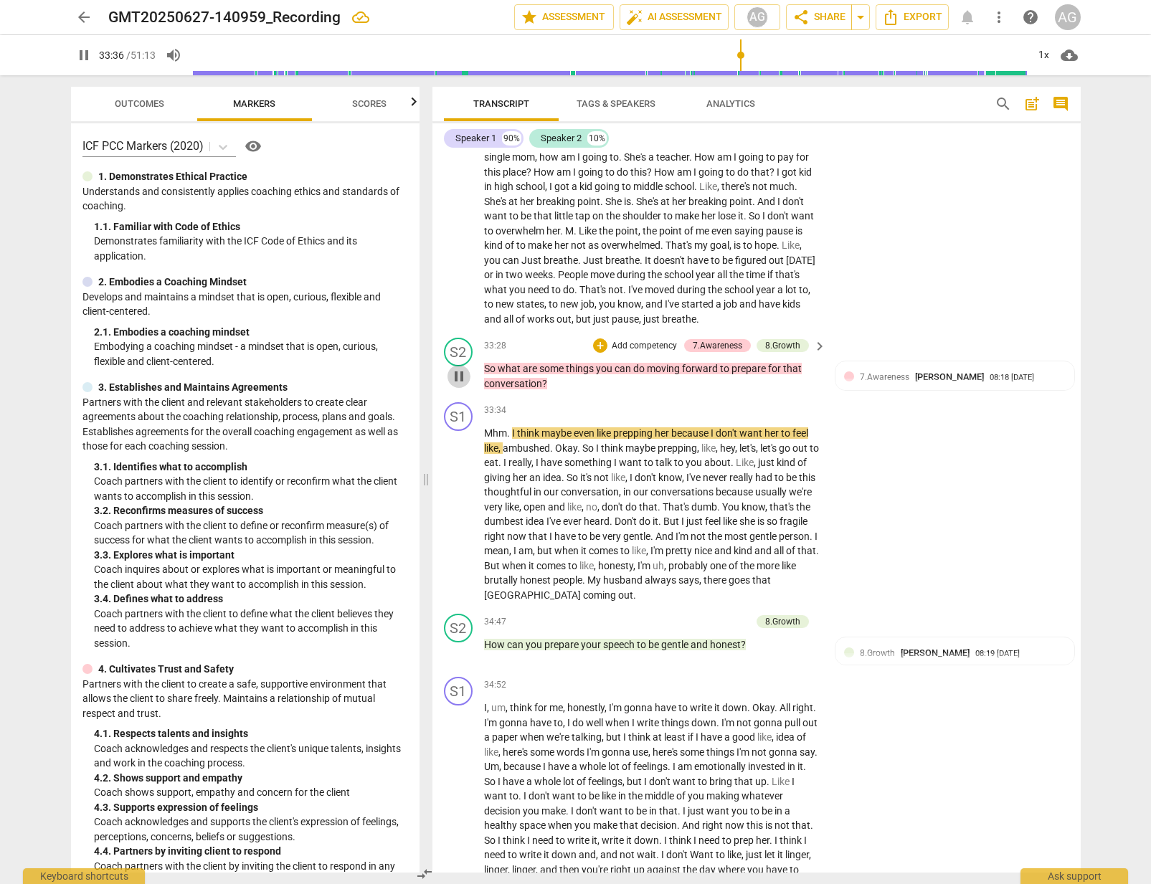
click at [462, 388] on button "pause" at bounding box center [458, 376] width 23 height 23
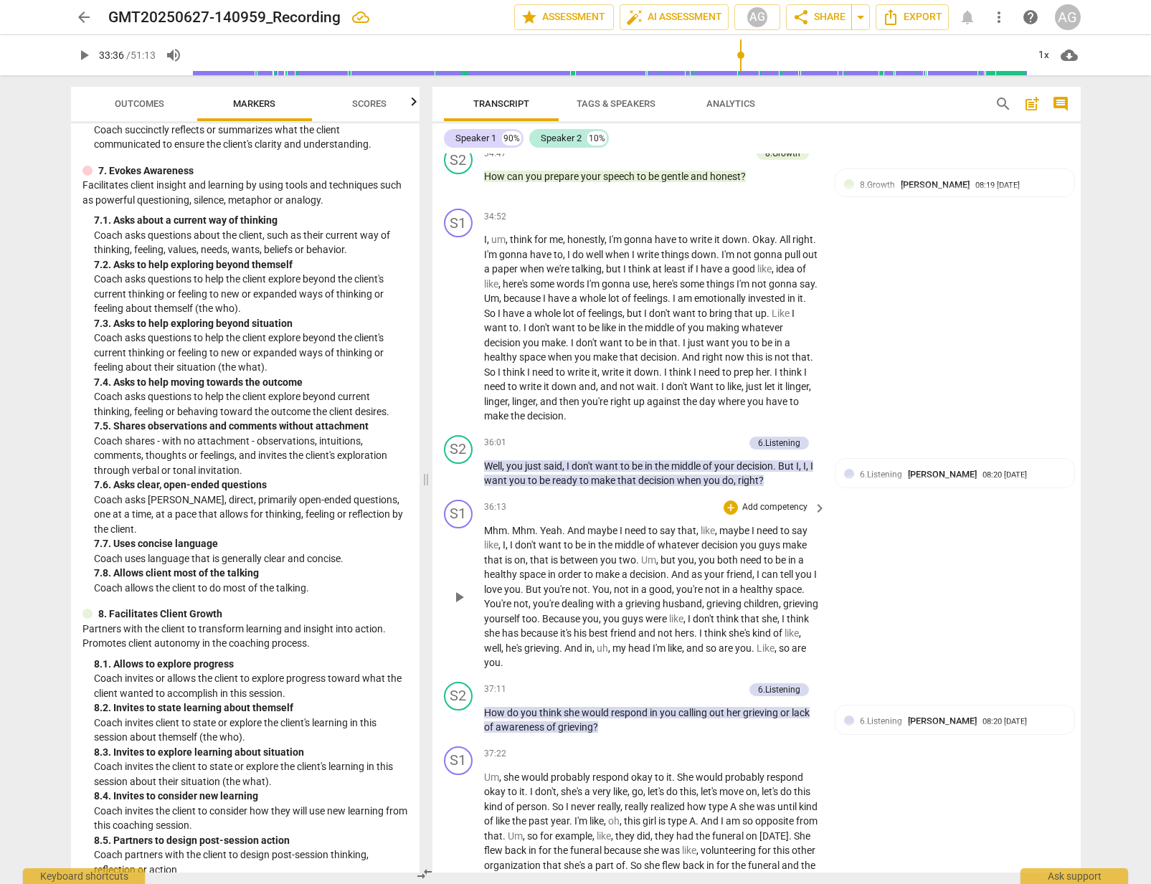
scroll to position [7139, 0]
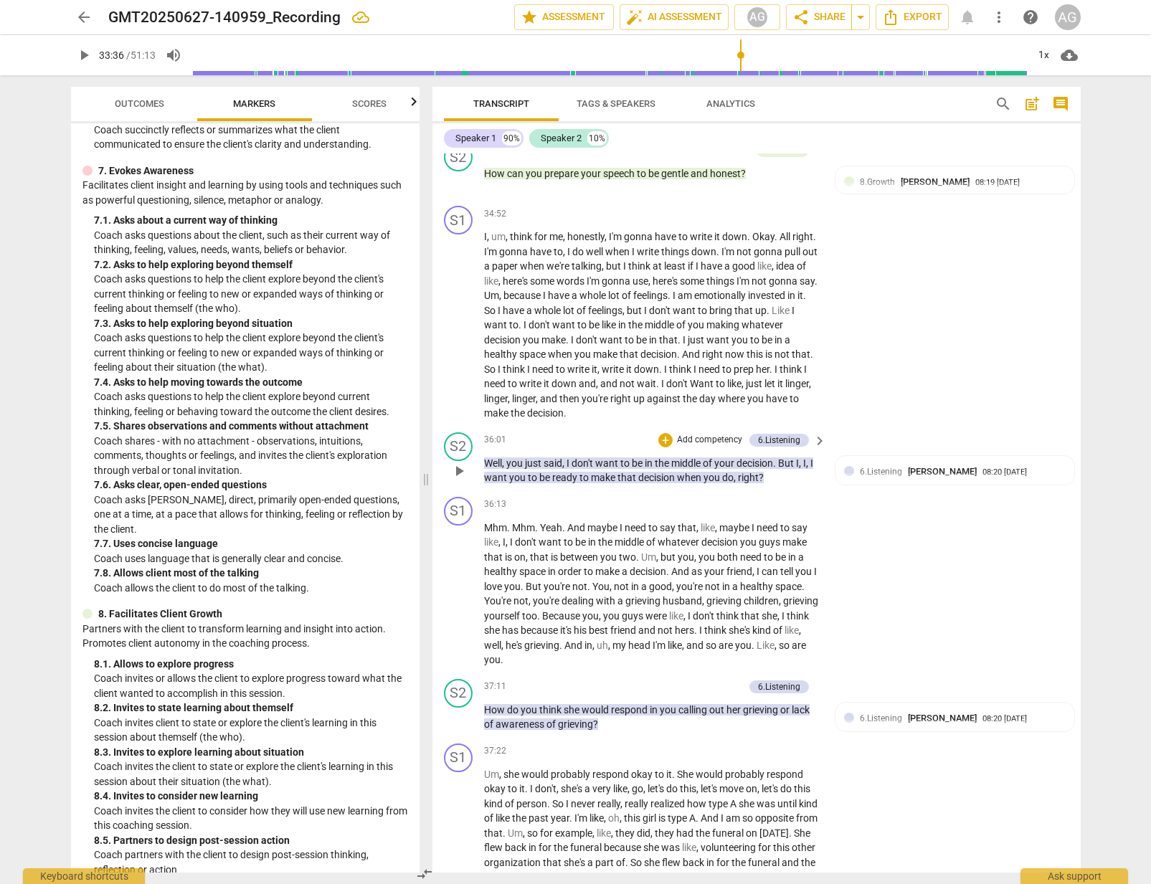
click at [467, 480] on span "play_arrow" at bounding box center [458, 470] width 17 height 17
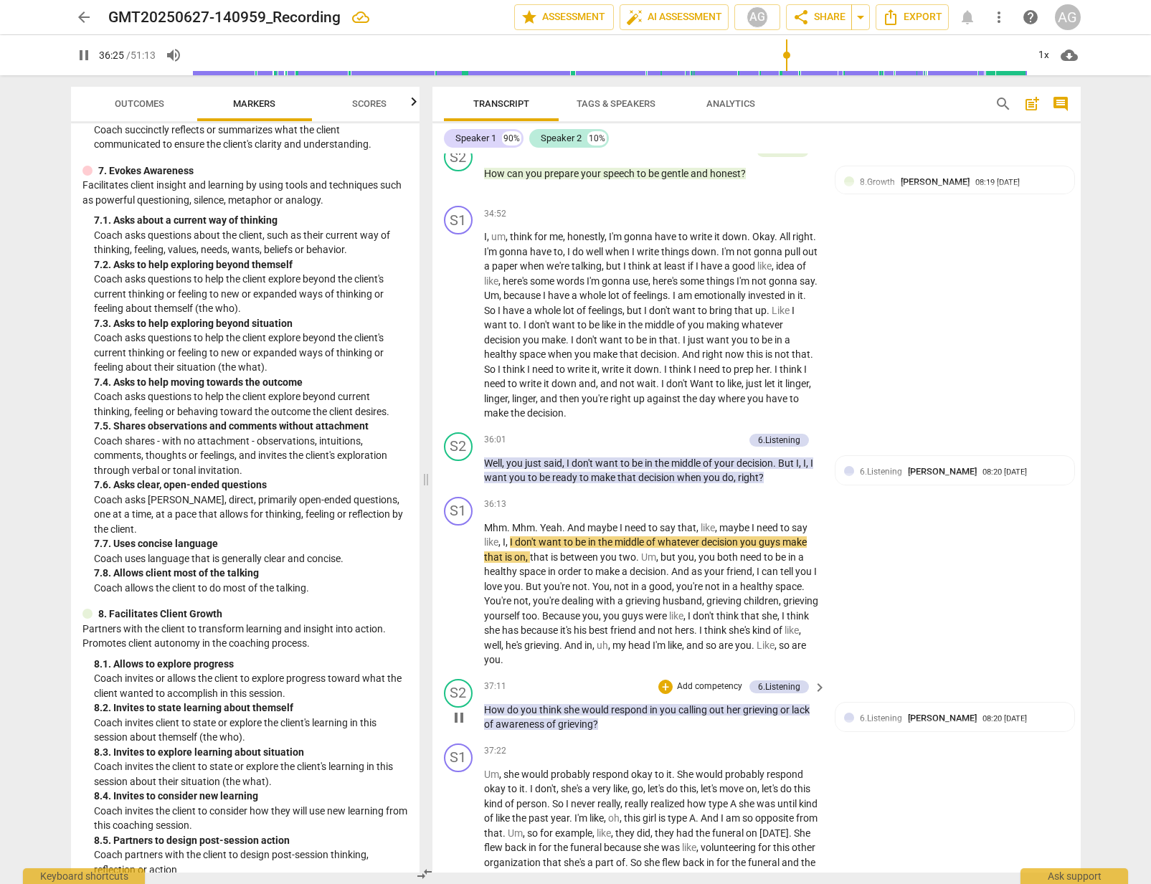
click at [495, 716] on span "How" at bounding box center [495, 709] width 23 height 11
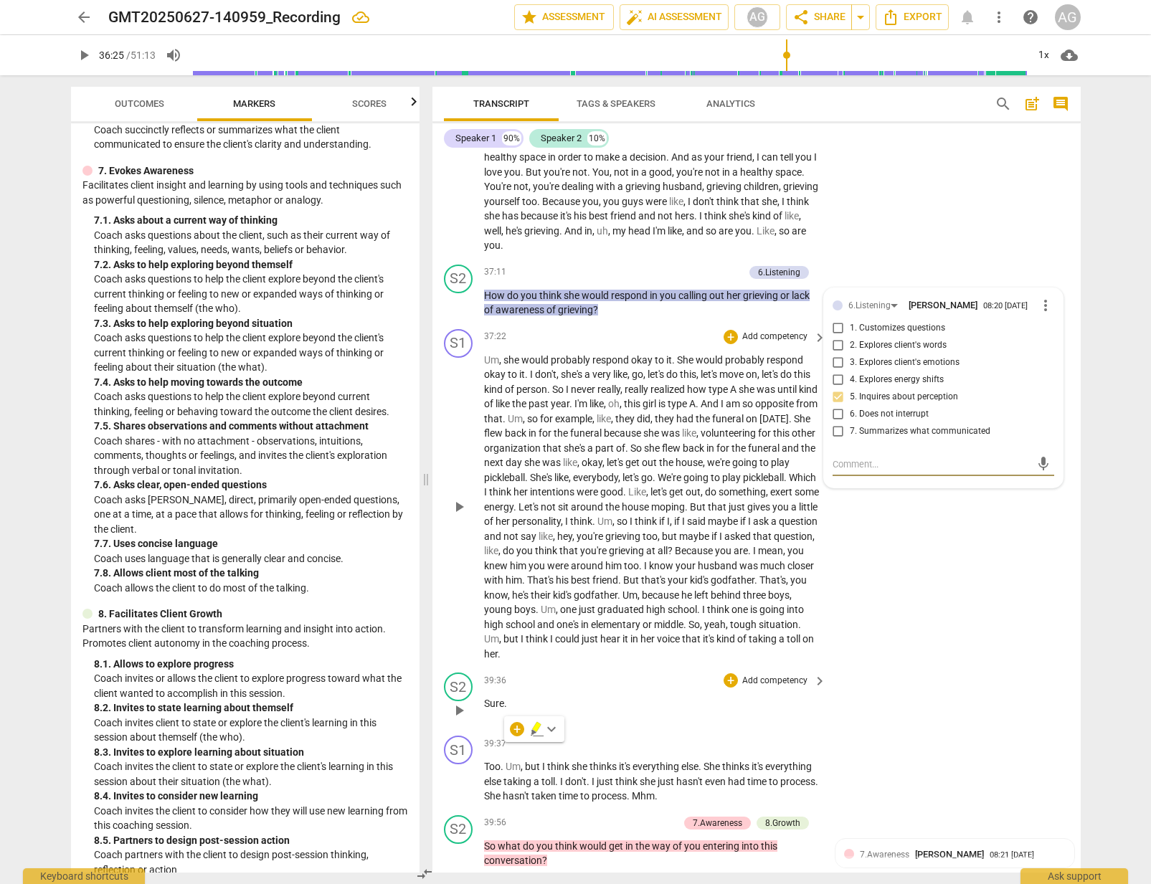
drag, startPoint x: 462, startPoint y: 345, endPoint x: 602, endPoint y: 389, distance: 146.5
click at [466, 312] on span "play_arrow" at bounding box center [458, 303] width 17 height 17
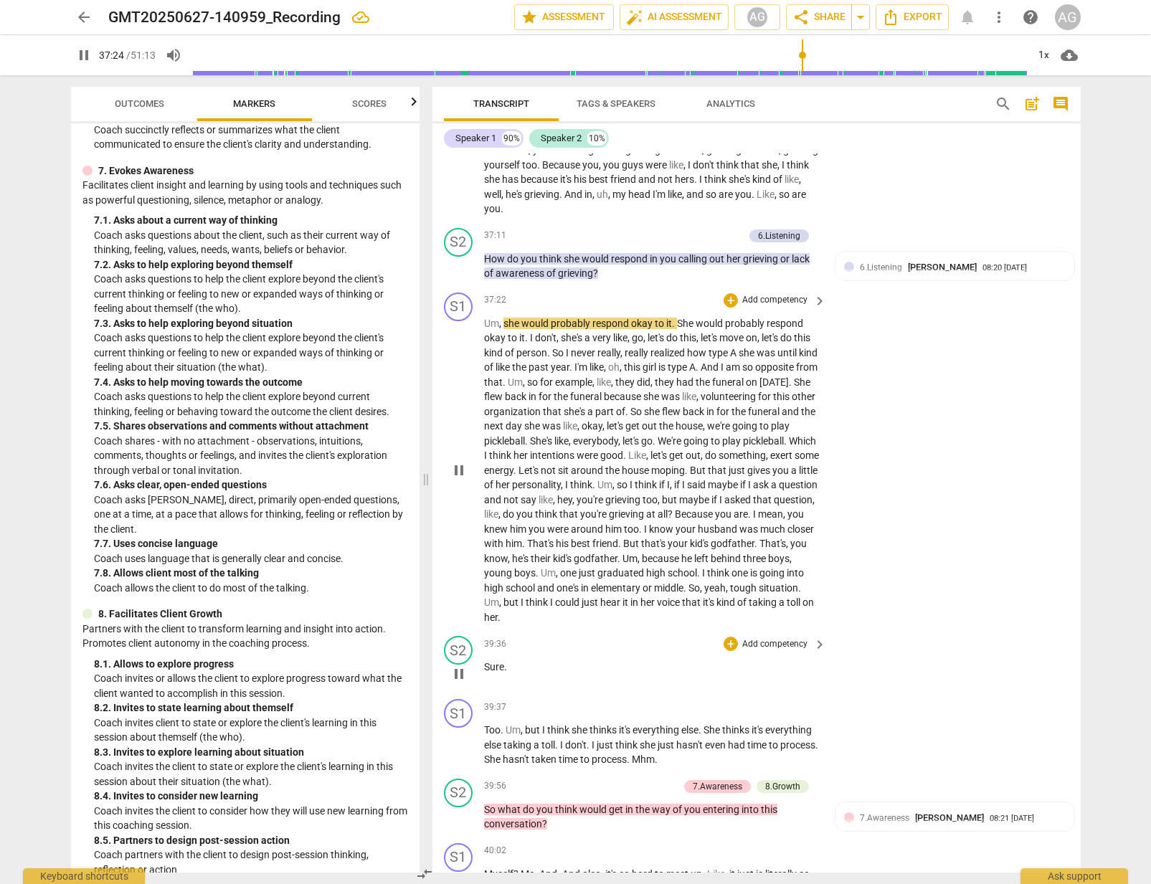
scroll to position [7594, 0]
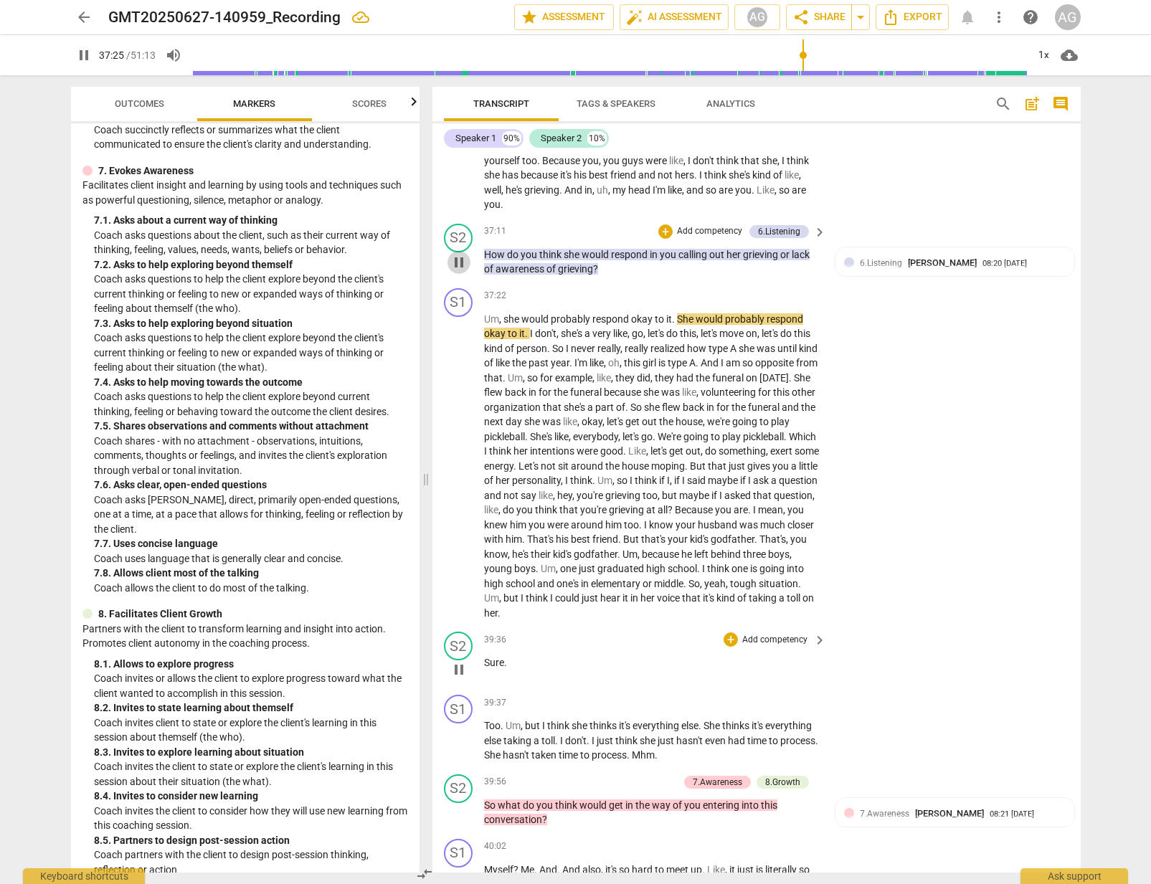
click at [451, 271] on span "pause" at bounding box center [458, 262] width 17 height 17
click at [787, 166] on span "think" at bounding box center [798, 160] width 22 height 11
click at [460, 475] on span "pause" at bounding box center [458, 465] width 17 height 17
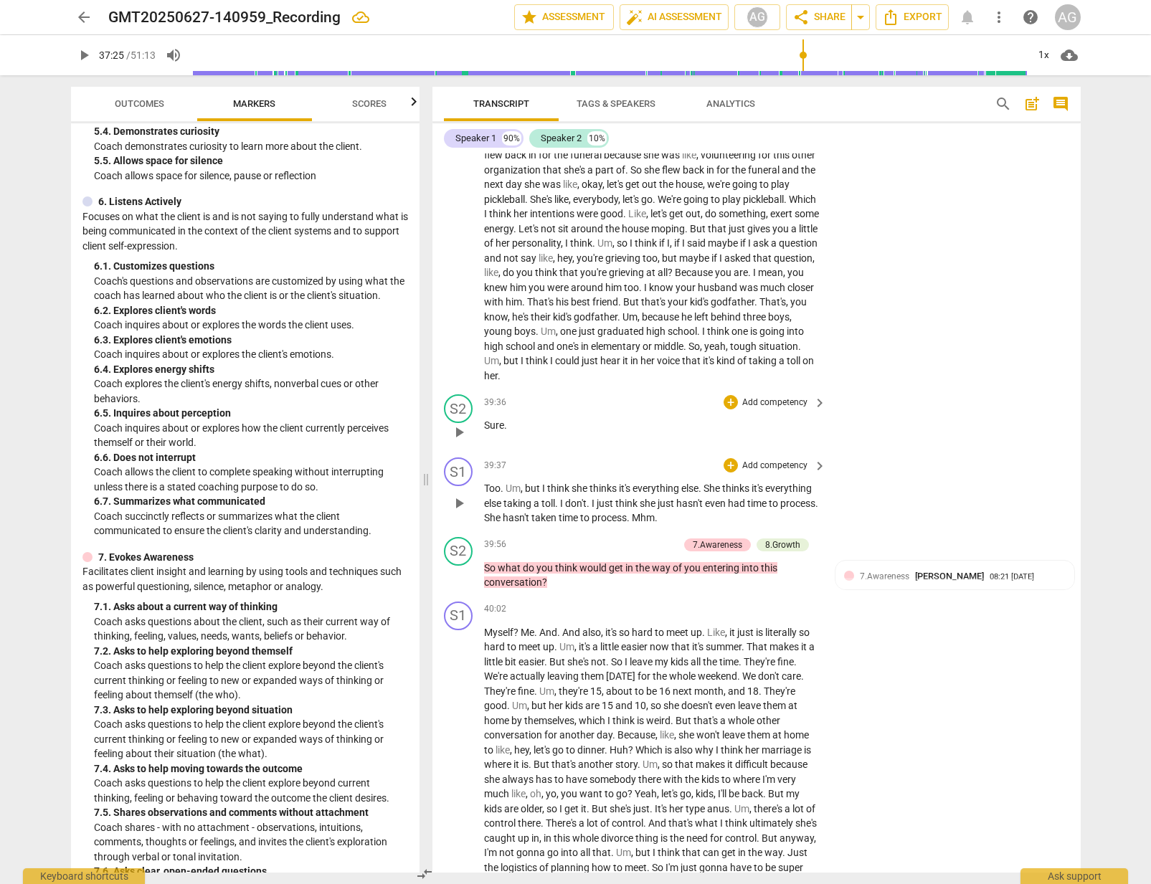
scroll to position [7835, 0]
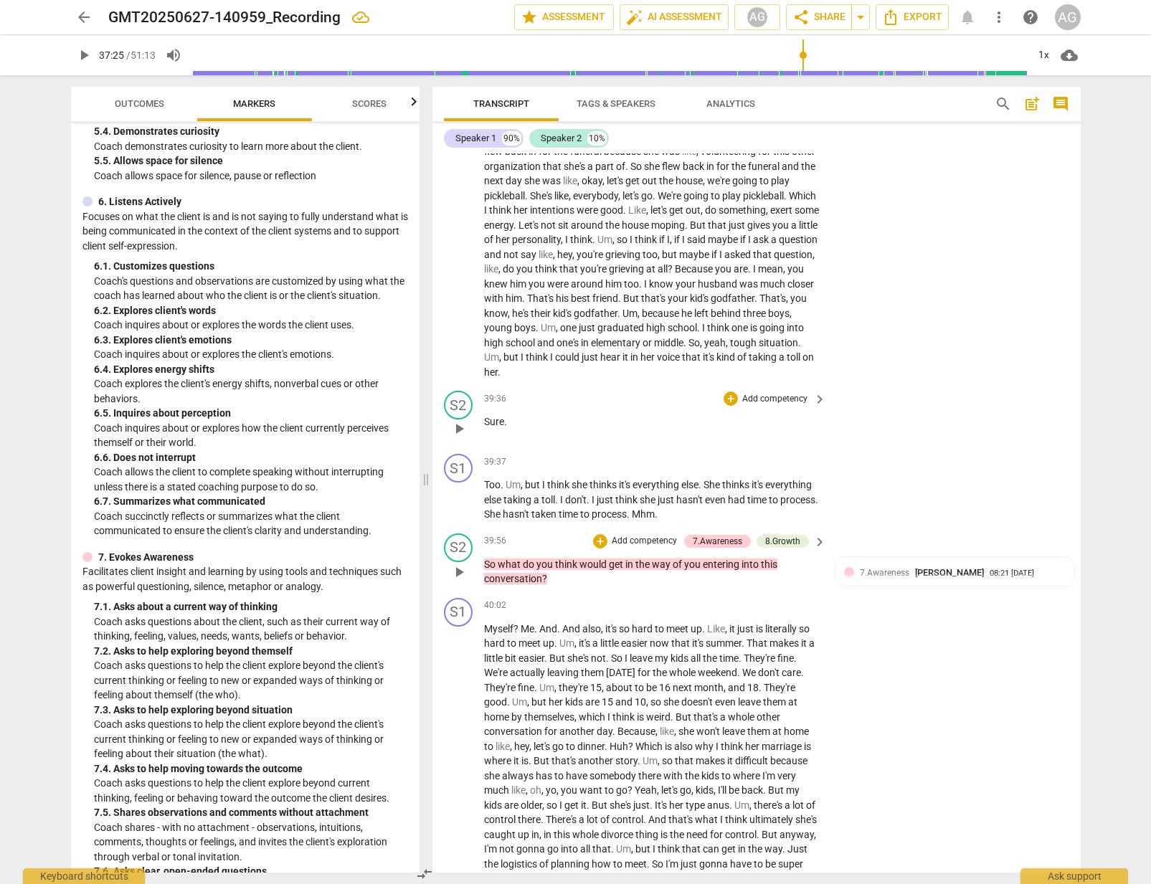
click at [455, 581] on span "play_arrow" at bounding box center [458, 572] width 17 height 17
click at [463, 581] on span "pause" at bounding box center [458, 572] width 17 height 17
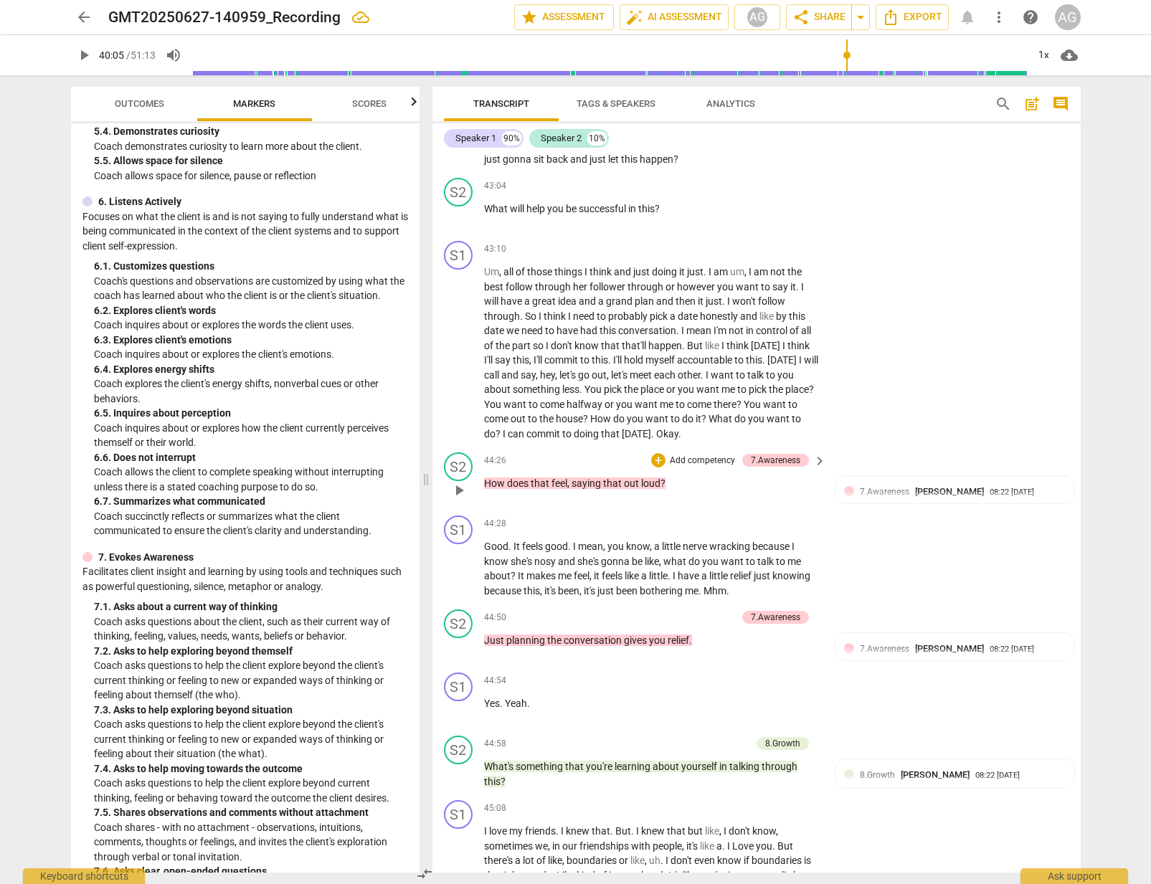
scroll to position [8933, 0]
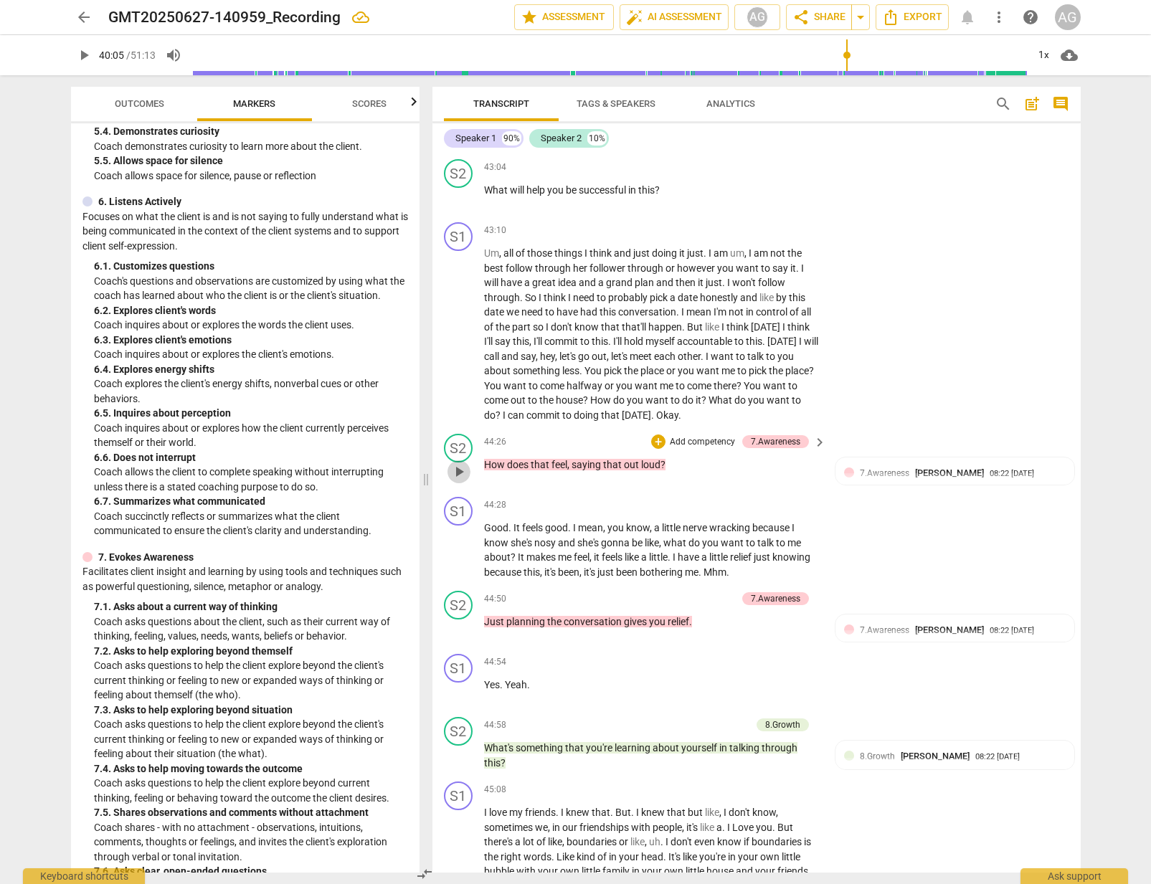
click at [457, 480] on span "play_arrow" at bounding box center [458, 471] width 17 height 17
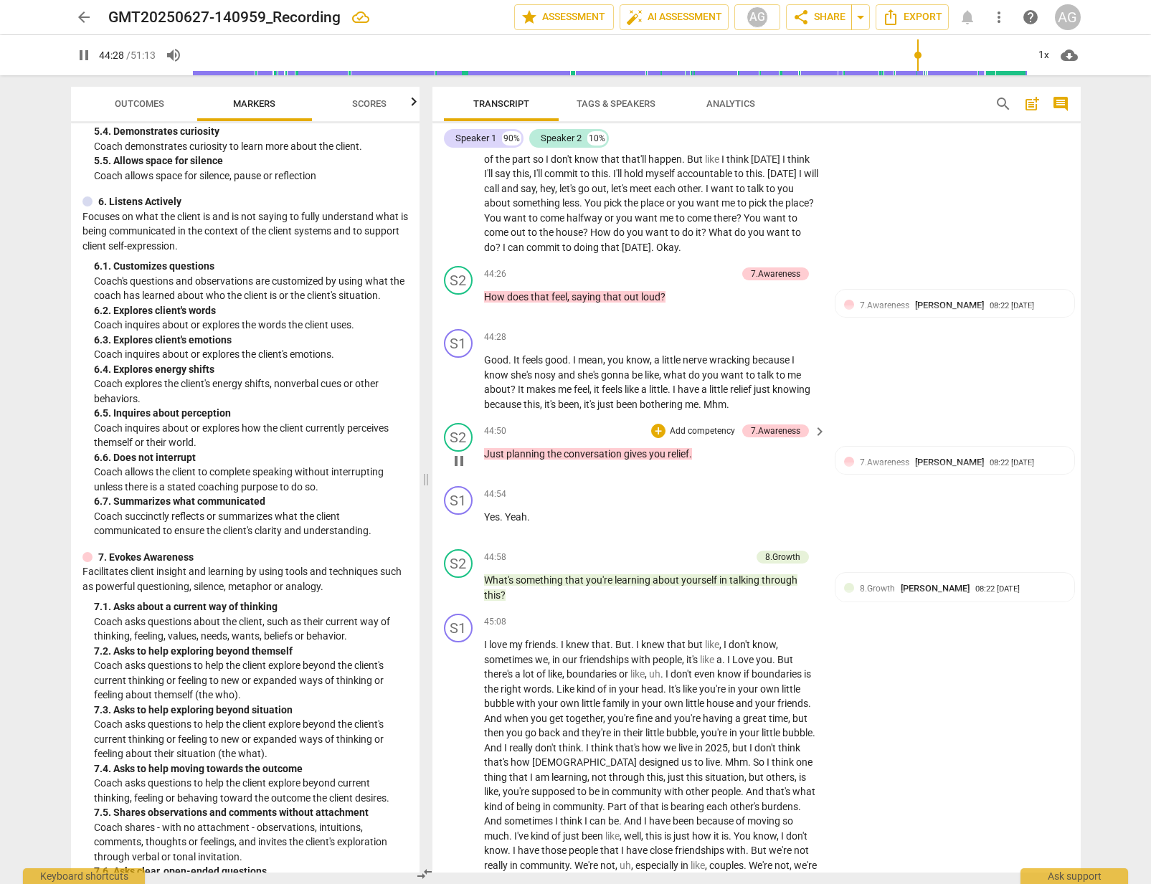
scroll to position [9106, 0]
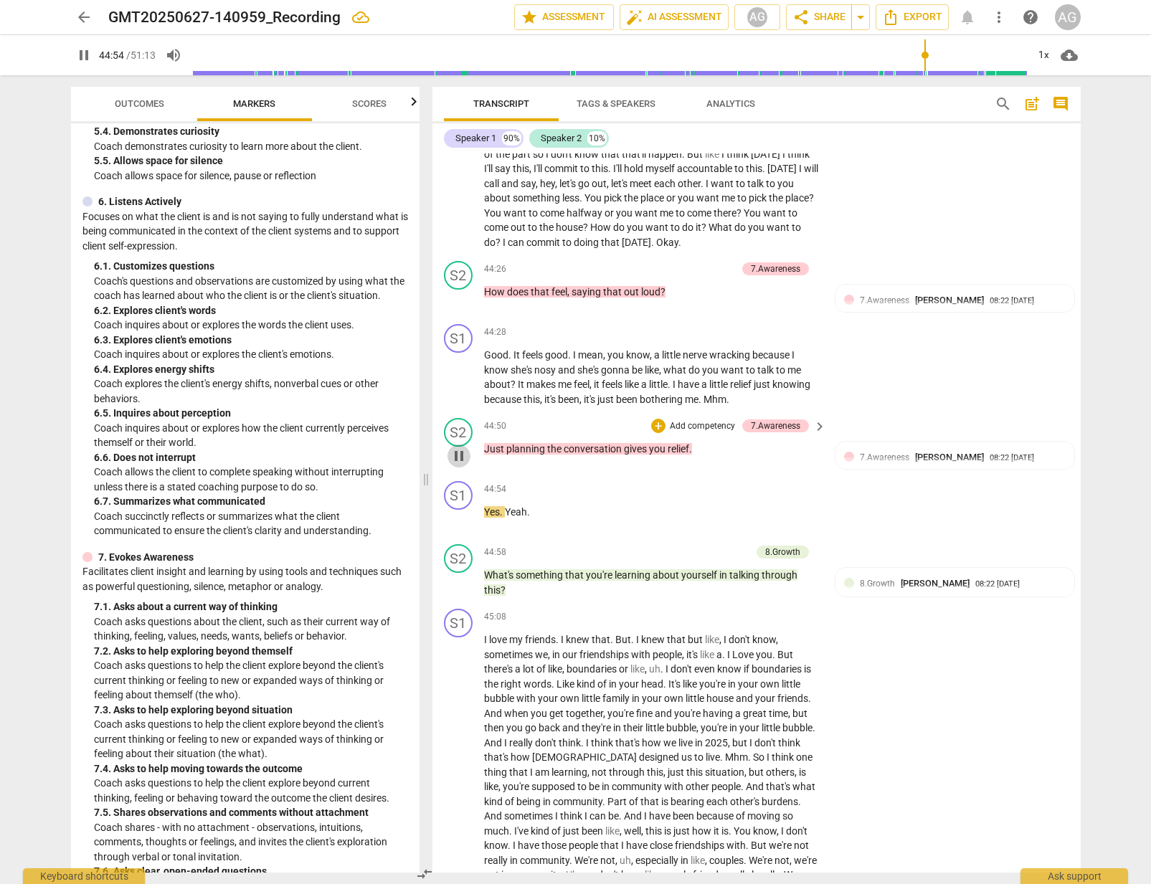
click at [458, 465] on span "pause" at bounding box center [458, 455] width 17 height 17
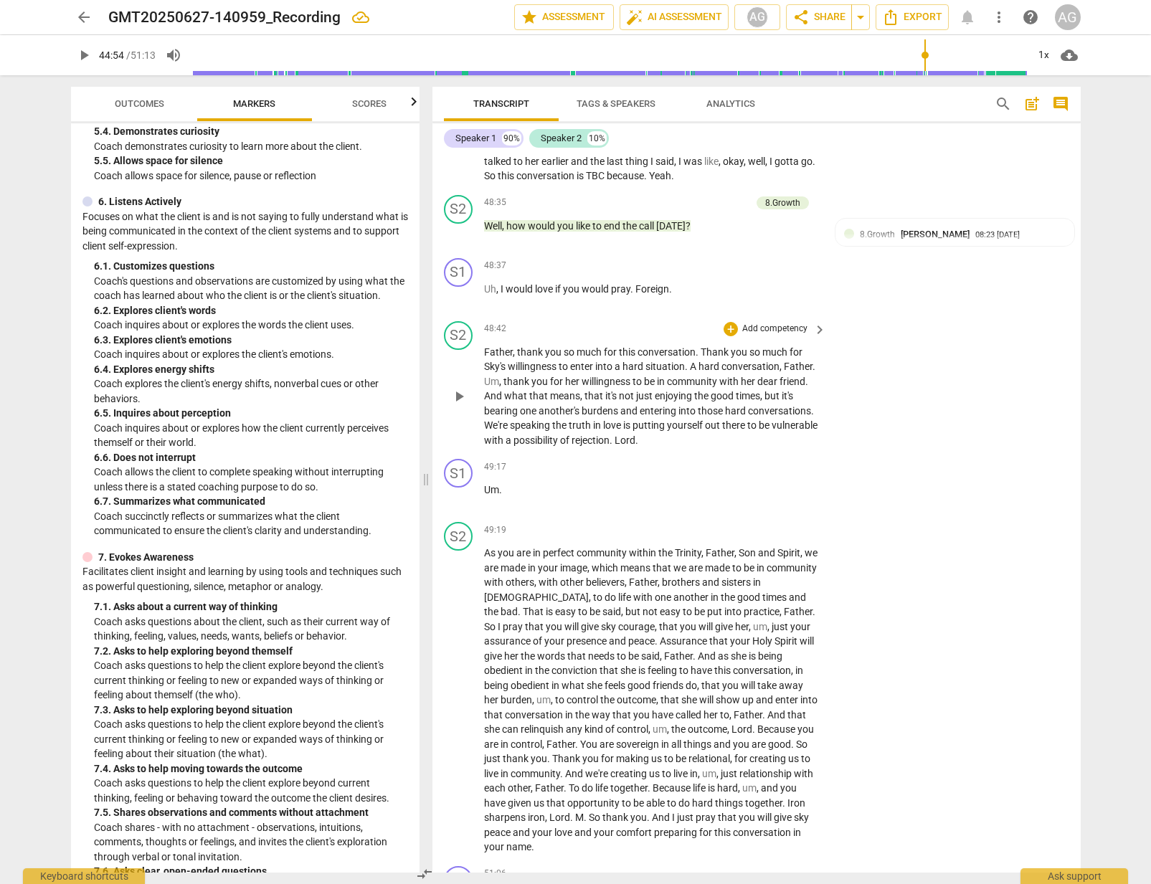
scroll to position [10264, 0]
drag, startPoint x: 454, startPoint y: 341, endPoint x: 470, endPoint y: 343, distance: 16.6
click at [455, 307] on span "play_arrow" at bounding box center [458, 298] width 17 height 17
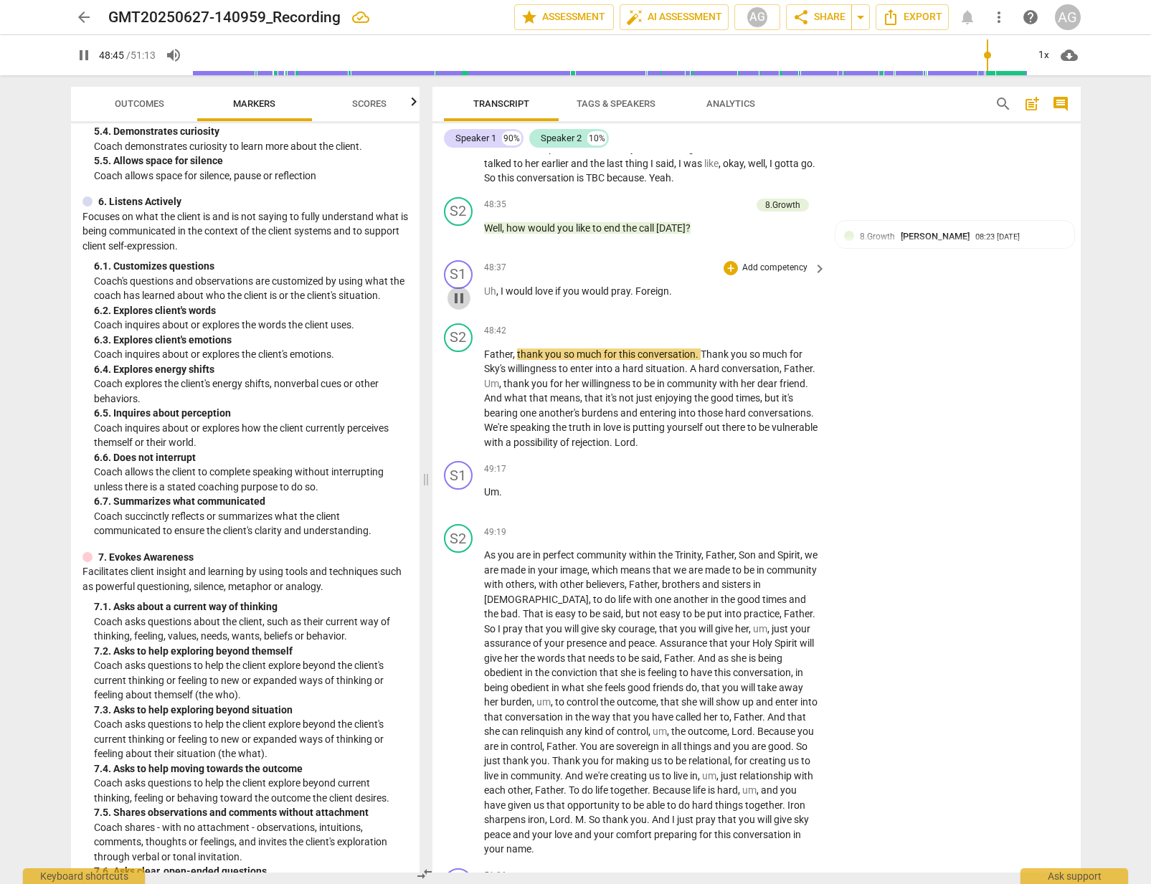
click at [465, 307] on span "pause" at bounding box center [458, 298] width 17 height 17
type input "2925"
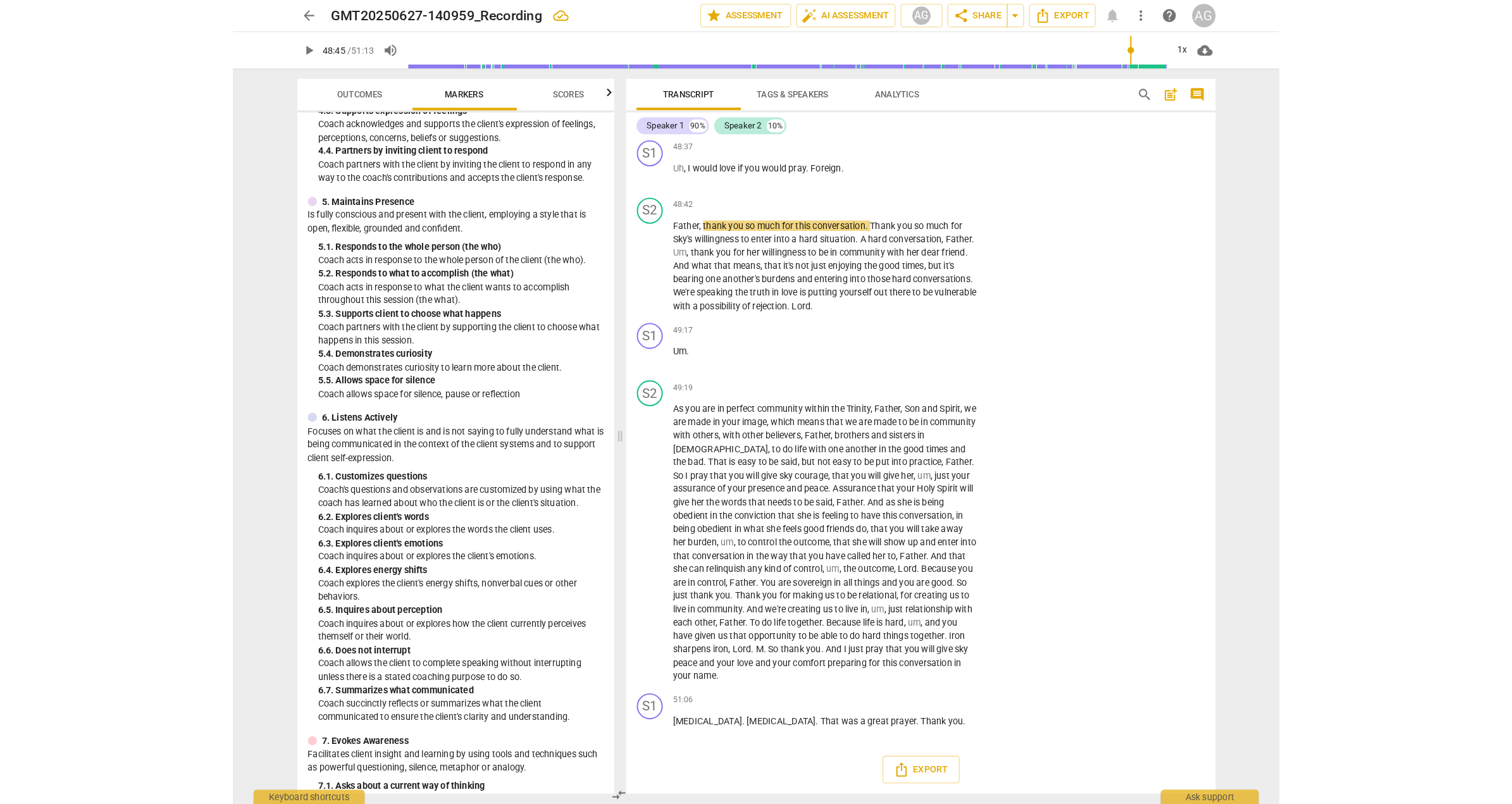
scroll to position [597, 0]
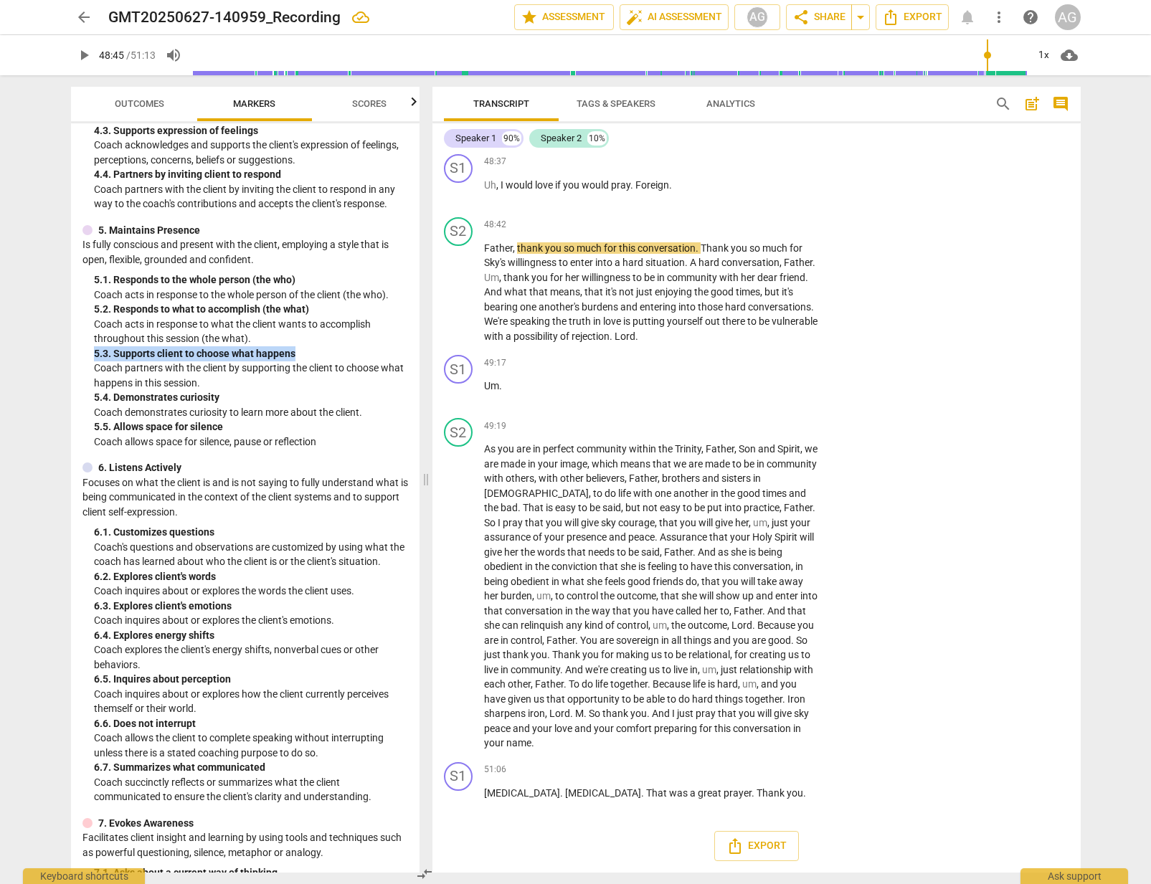
drag, startPoint x: 93, startPoint y: 353, endPoint x: 311, endPoint y: 351, distance: 218.0
click at [311, 351] on div "5. 3. Supports client to choose what happens" at bounding box center [251, 353] width 314 height 15
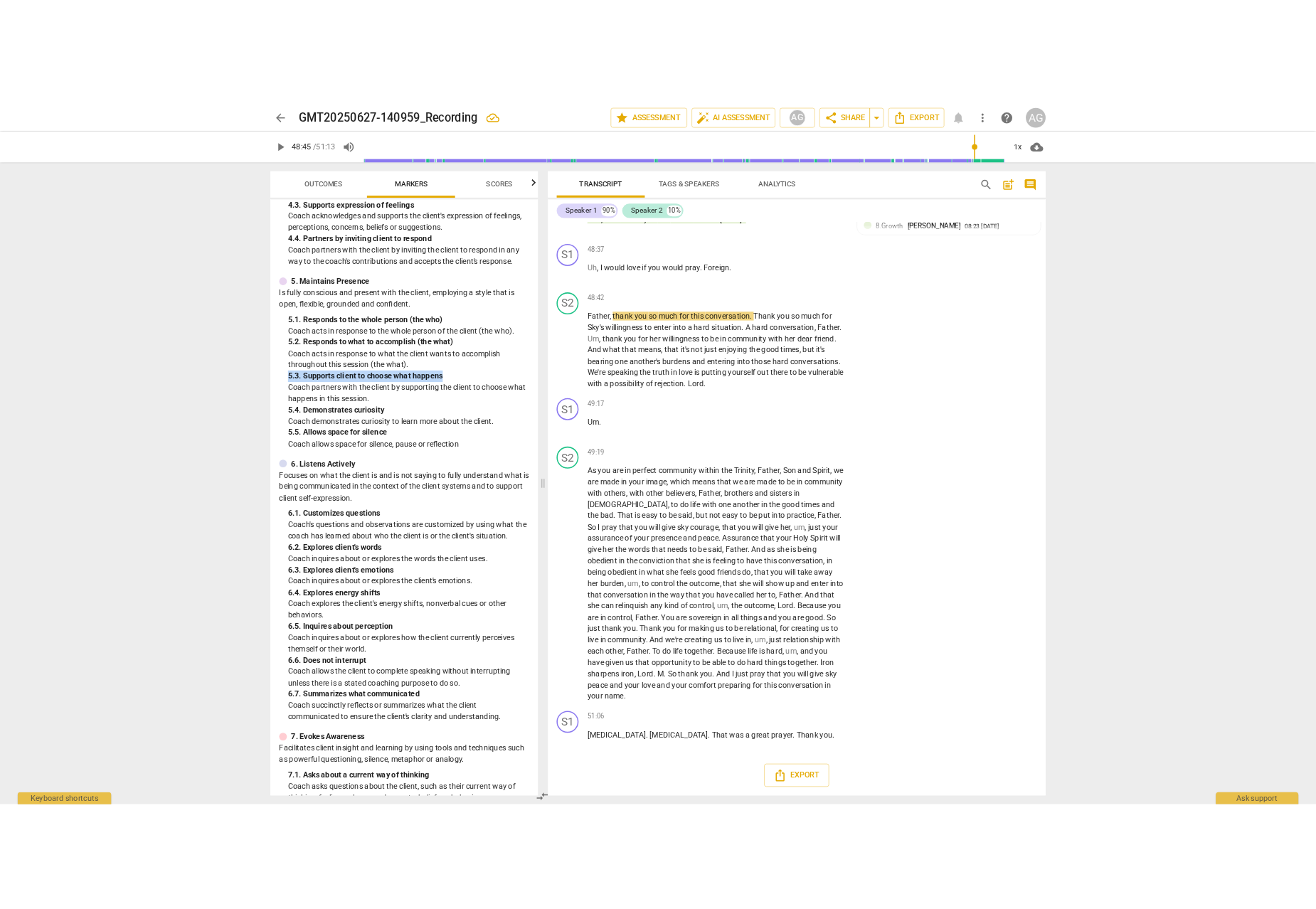
scroll to position [10302, 0]
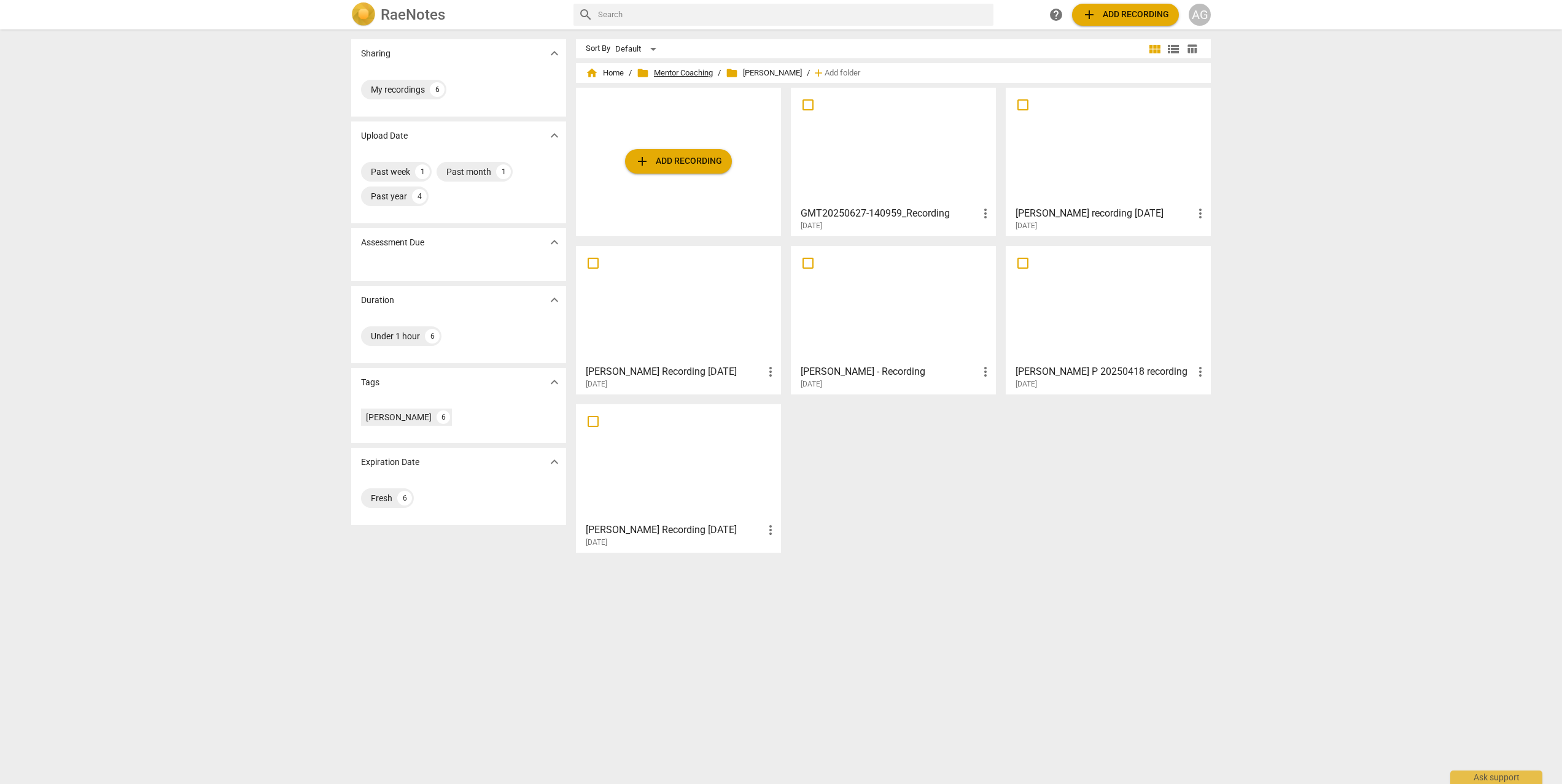
click at [689, 74] on span "folder Mentor Coaching" at bounding box center [675, 73] width 76 height 12
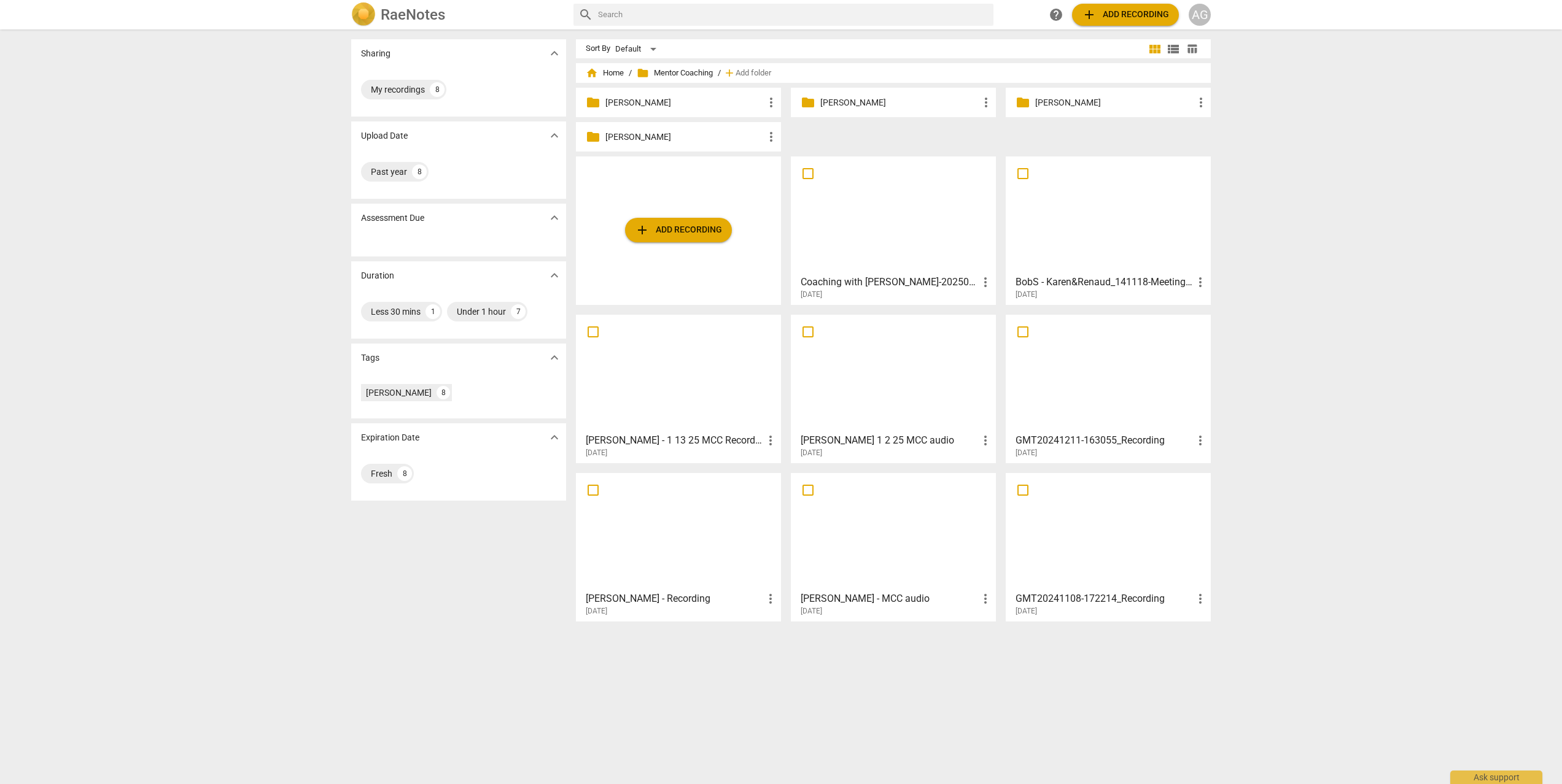
click at [891, 97] on p "[PERSON_NAME]" at bounding box center [899, 103] width 158 height 13
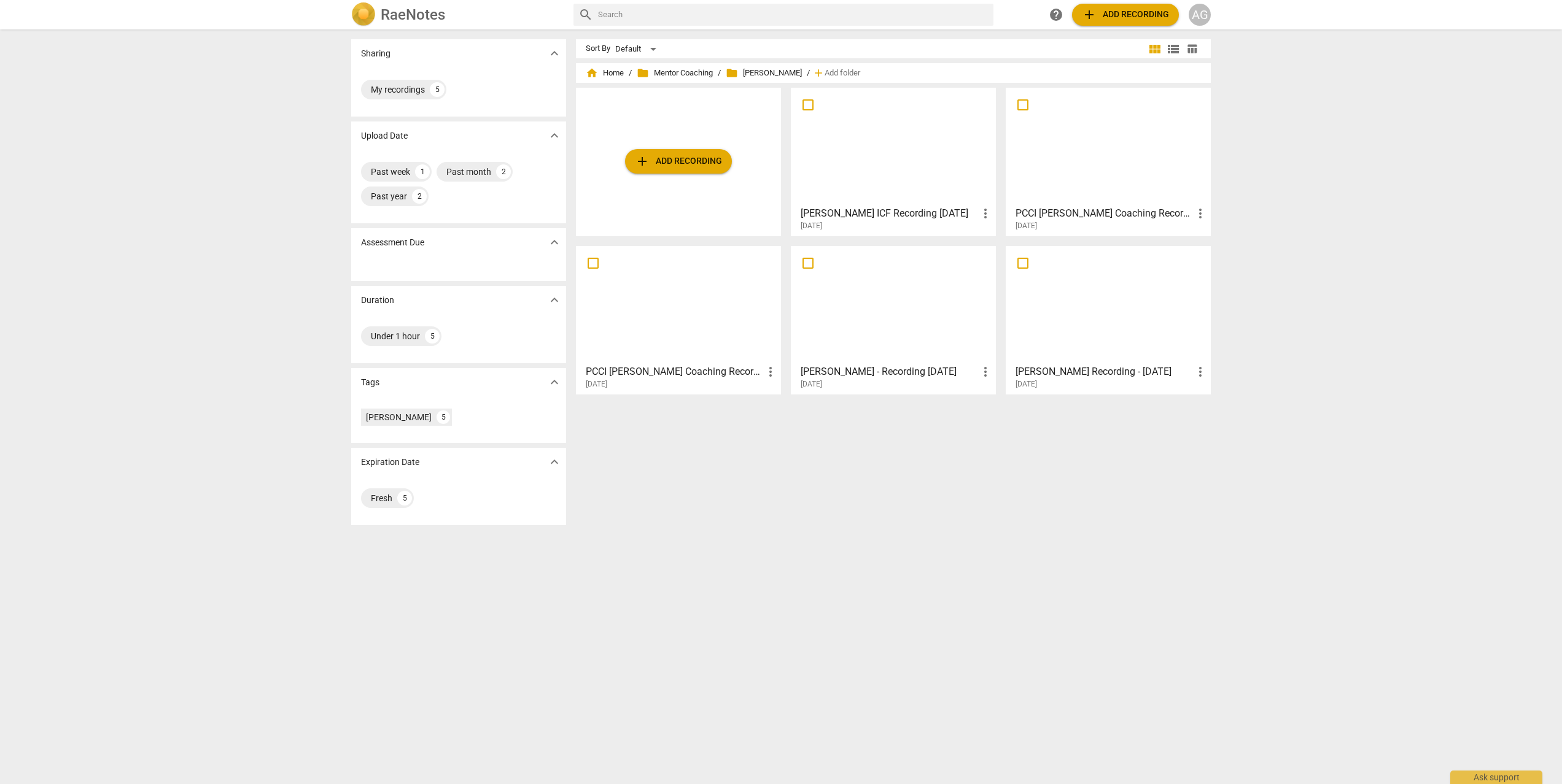
click at [871, 146] on div at bounding box center [893, 146] width 196 height 109
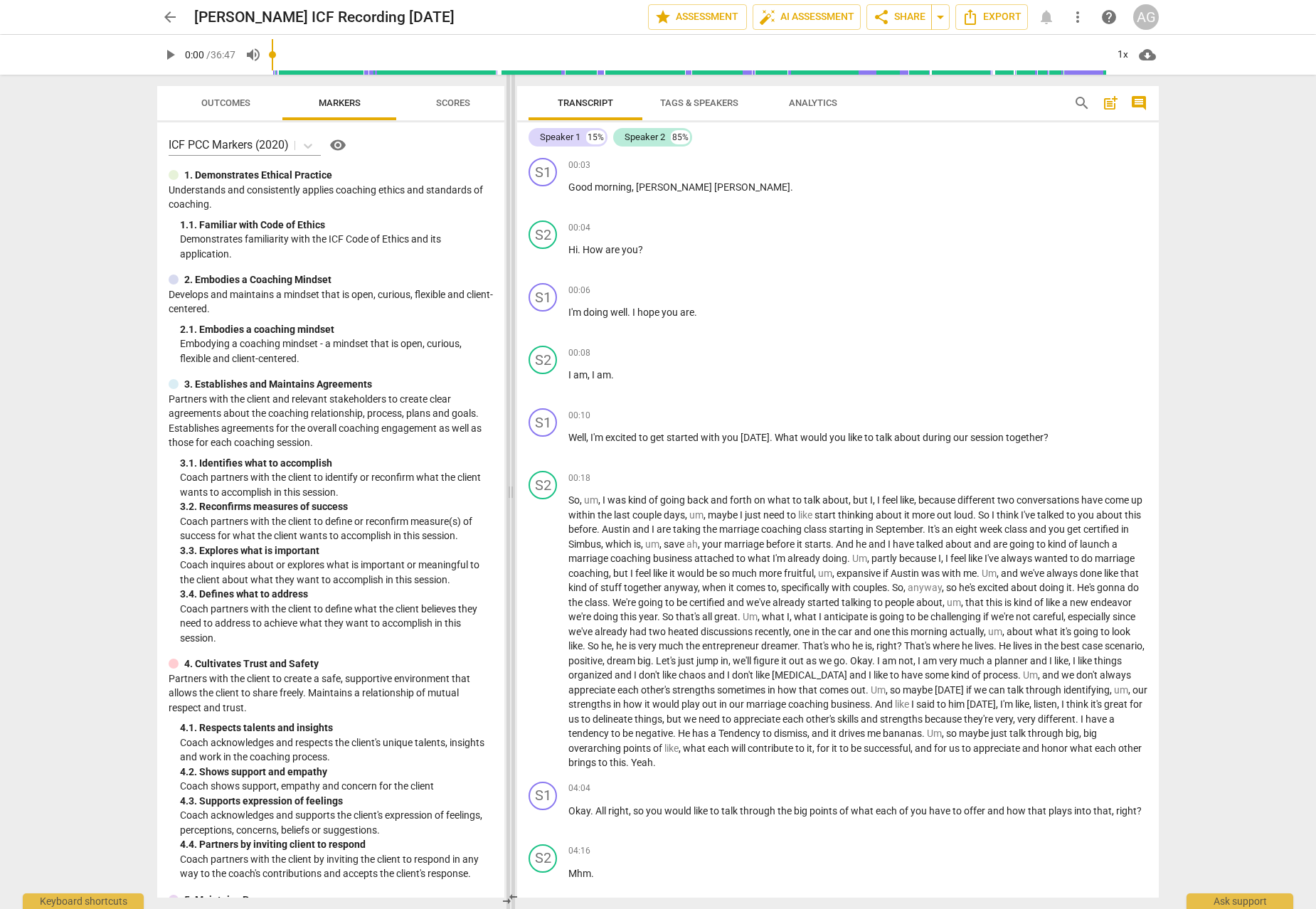
drag, startPoint x: 656, startPoint y: 189, endPoint x: 510, endPoint y: 188, distance: 146.0
click at [510, 188] on span at bounding box center [511, 491] width 9 height 835
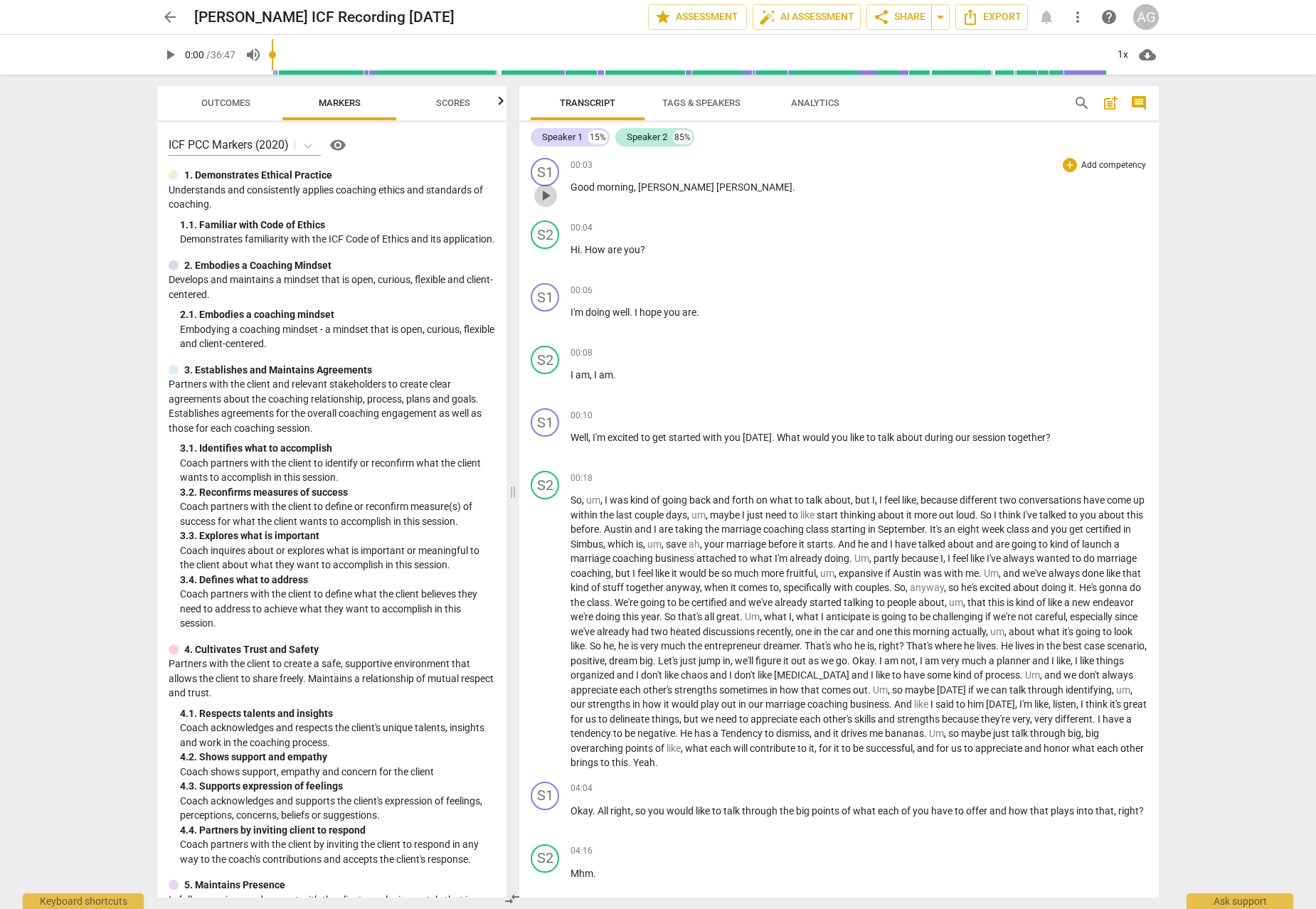
click at [545, 196] on span "play_arrow" at bounding box center [545, 195] width 17 height 17
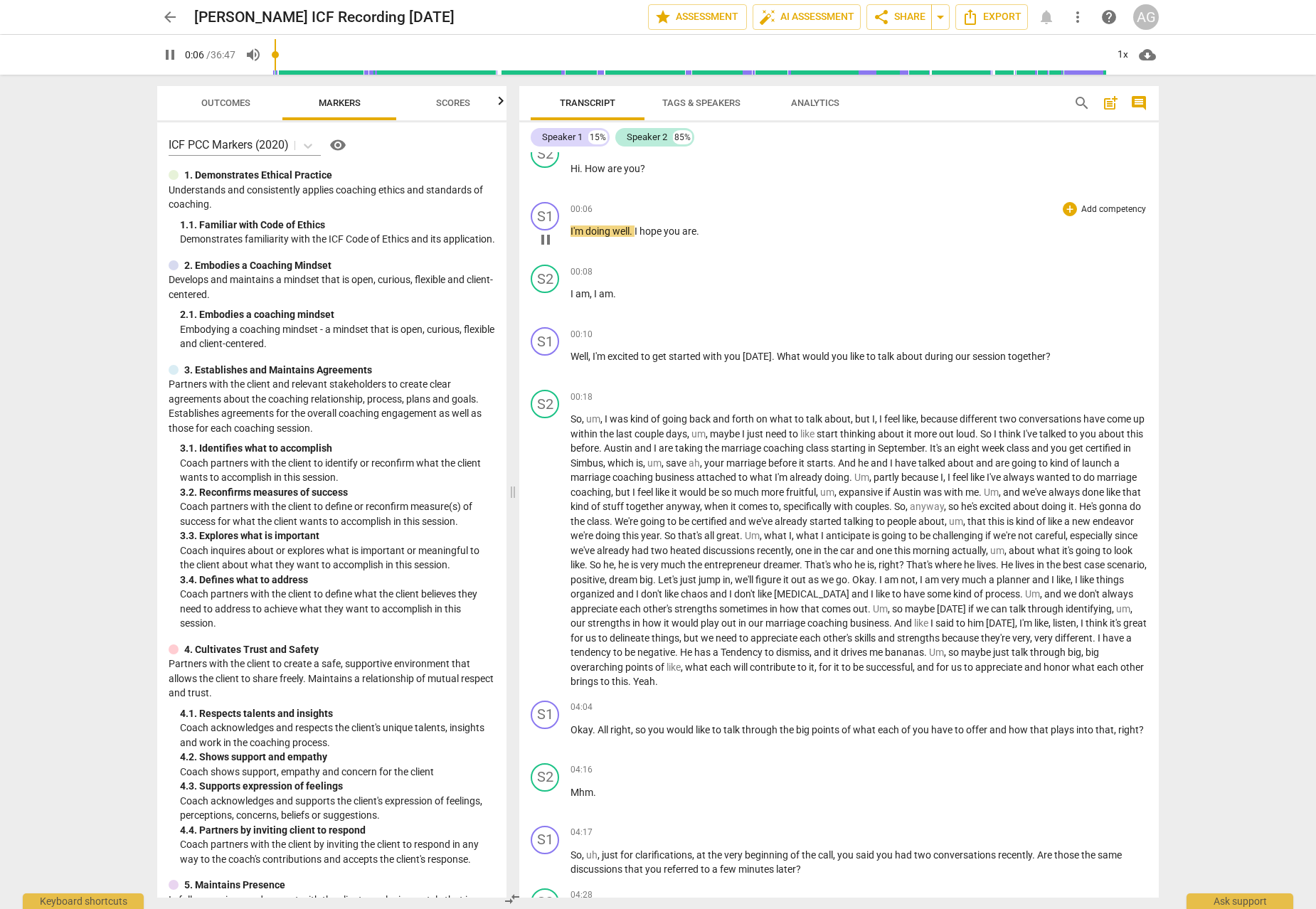
scroll to position [94, 0]
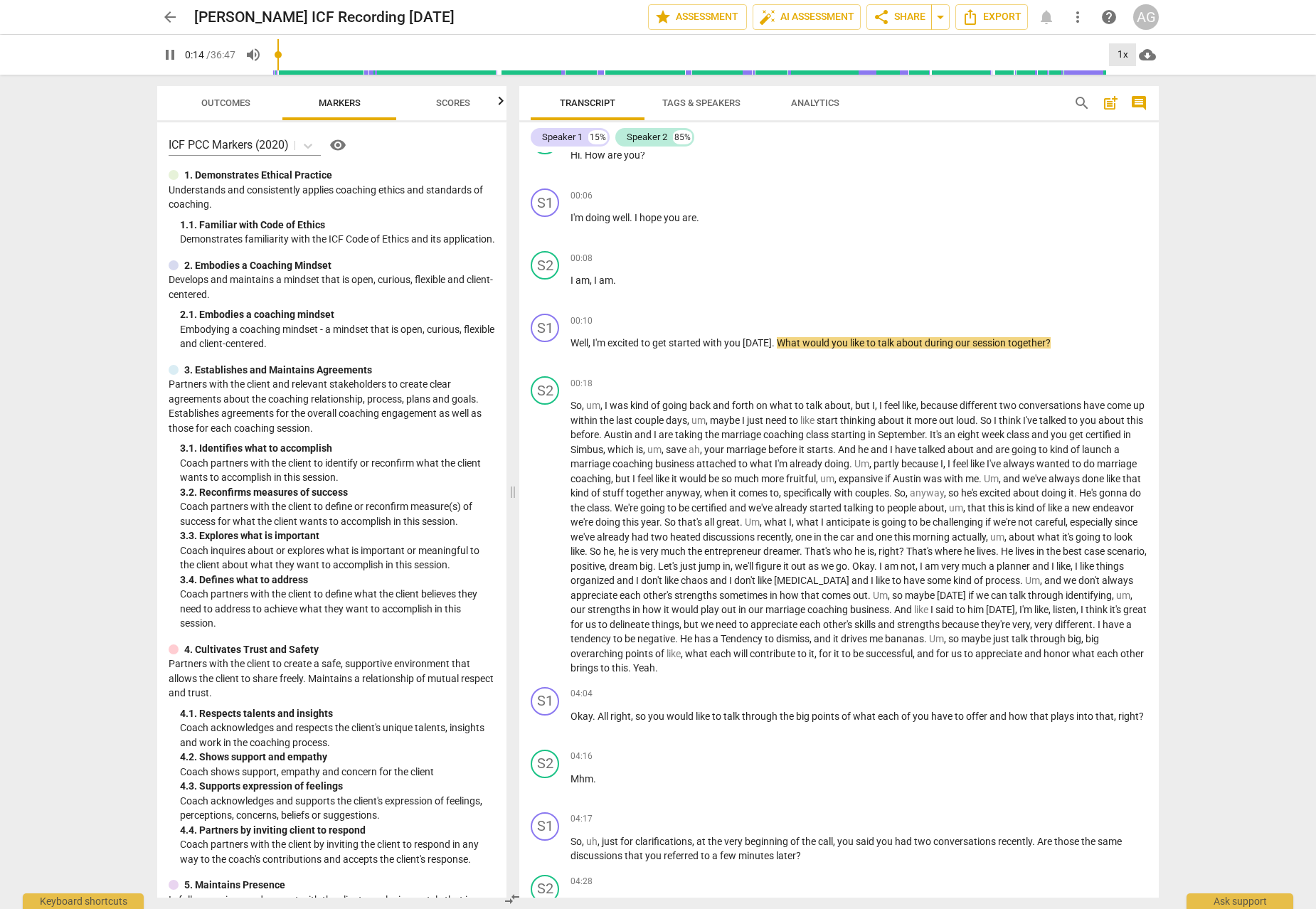
click at [1042, 52] on div "1x" at bounding box center [1122, 55] width 27 height 23
click at [1042, 114] on li "1.25x" at bounding box center [1133, 110] width 48 height 27
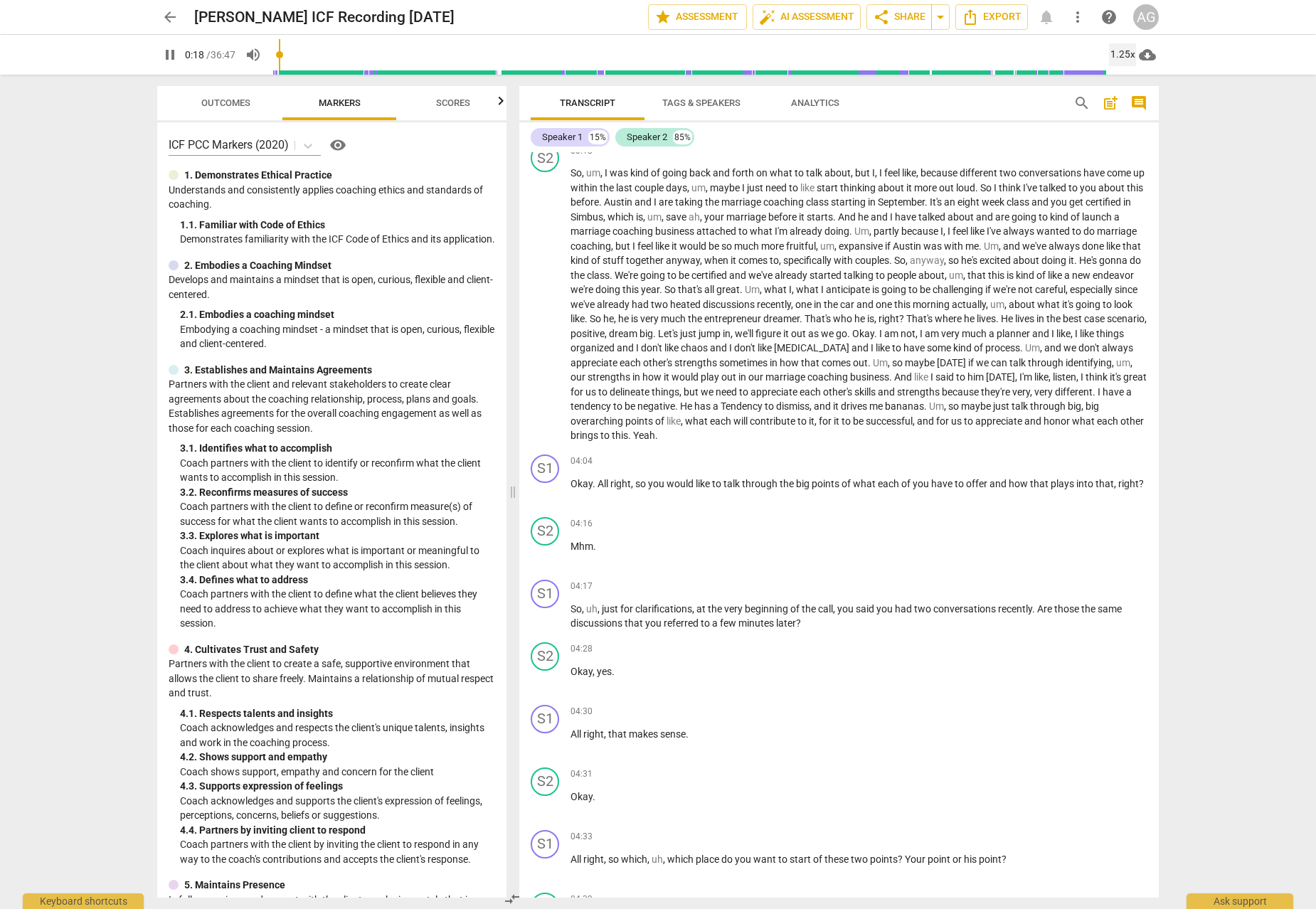
scroll to position [330, 0]
click at [542, 483] on span "pause" at bounding box center [545, 489] width 17 height 17
click at [542, 483] on span "play_arrow" at bounding box center [545, 489] width 17 height 17
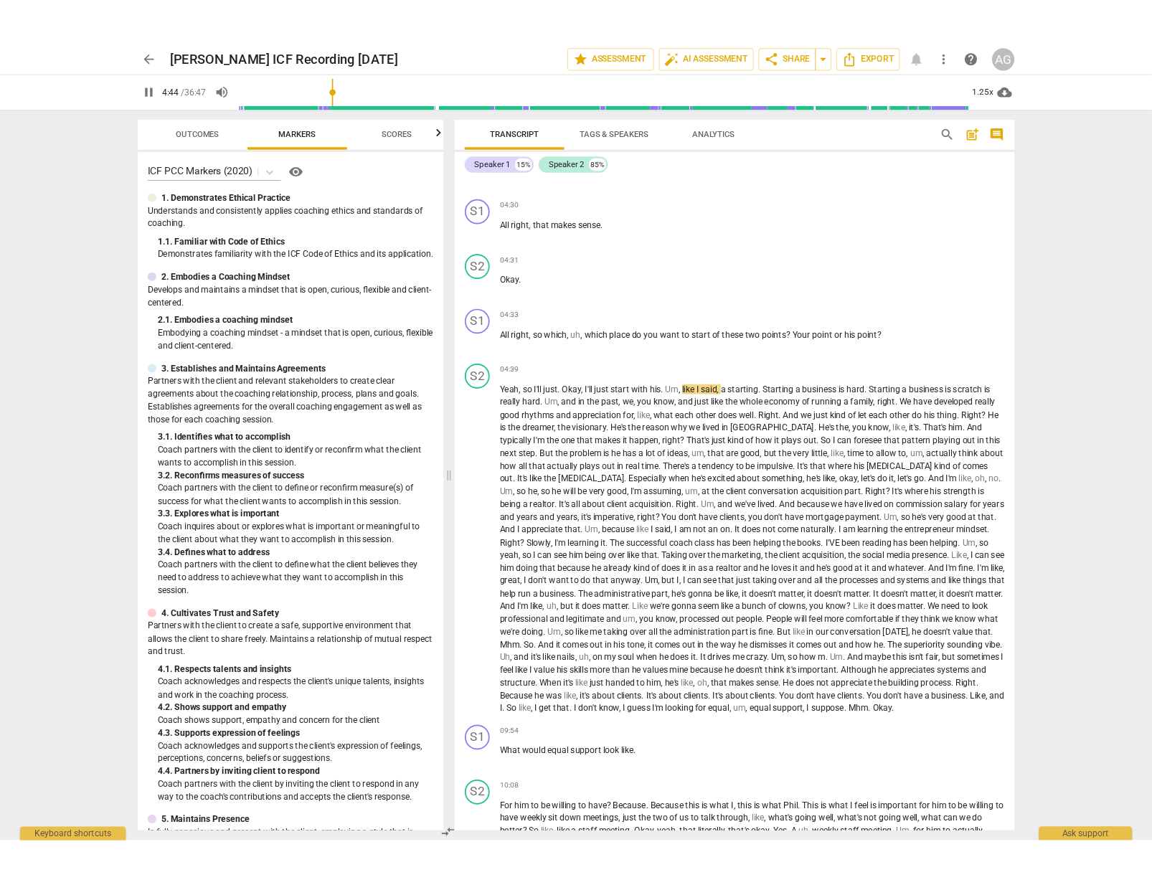
scroll to position [849, 0]
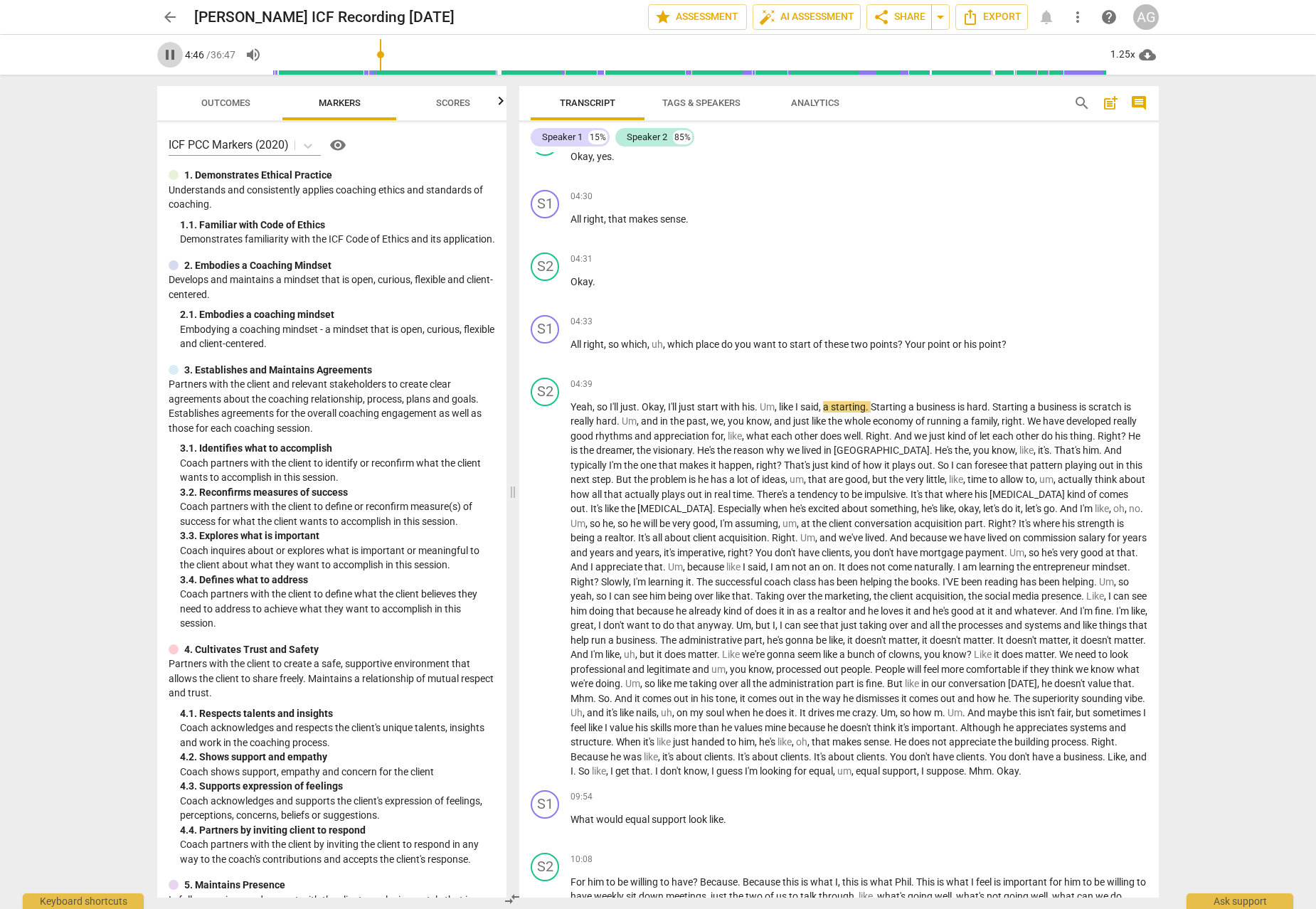
click at [172, 54] on span "pause" at bounding box center [170, 55] width 17 height 17
type input "287"
